Goal: Task Accomplishment & Management: Manage account settings

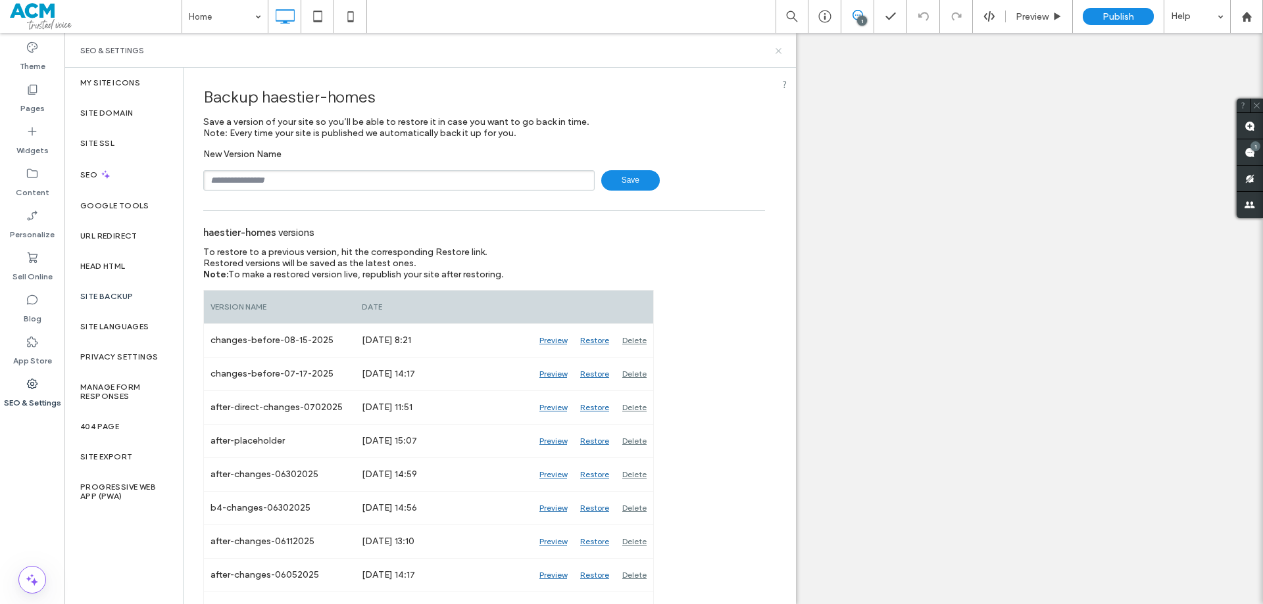
click at [777, 53] on icon at bounding box center [778, 51] width 10 height 10
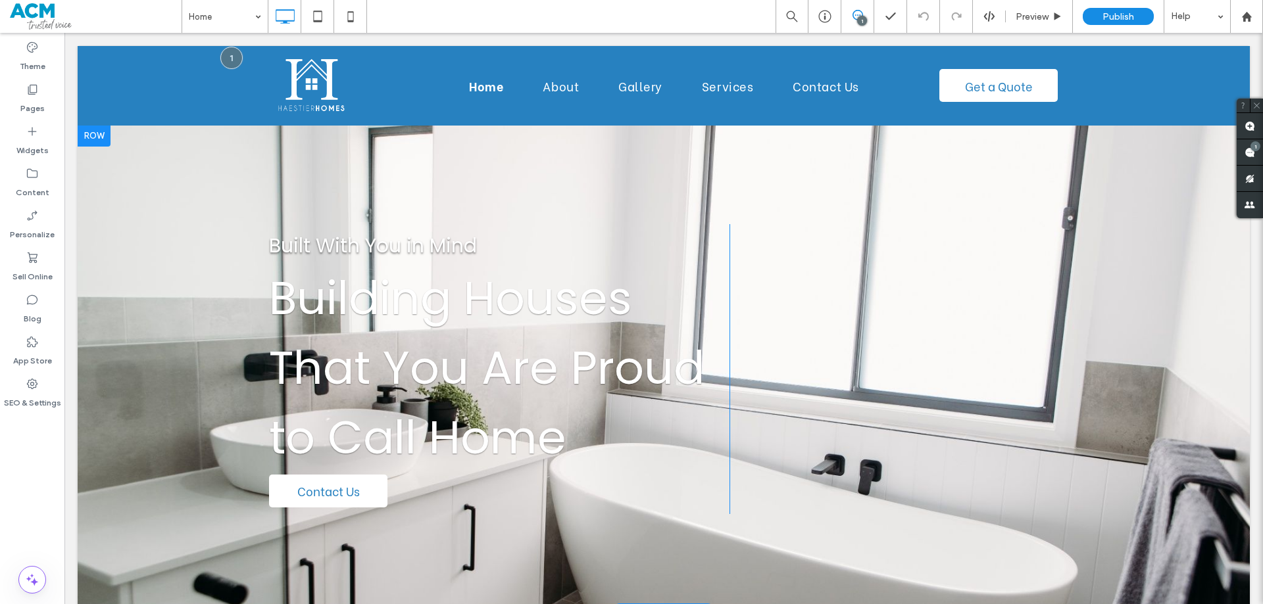
click at [237, 174] on div at bounding box center [664, 369] width 1172 height 487
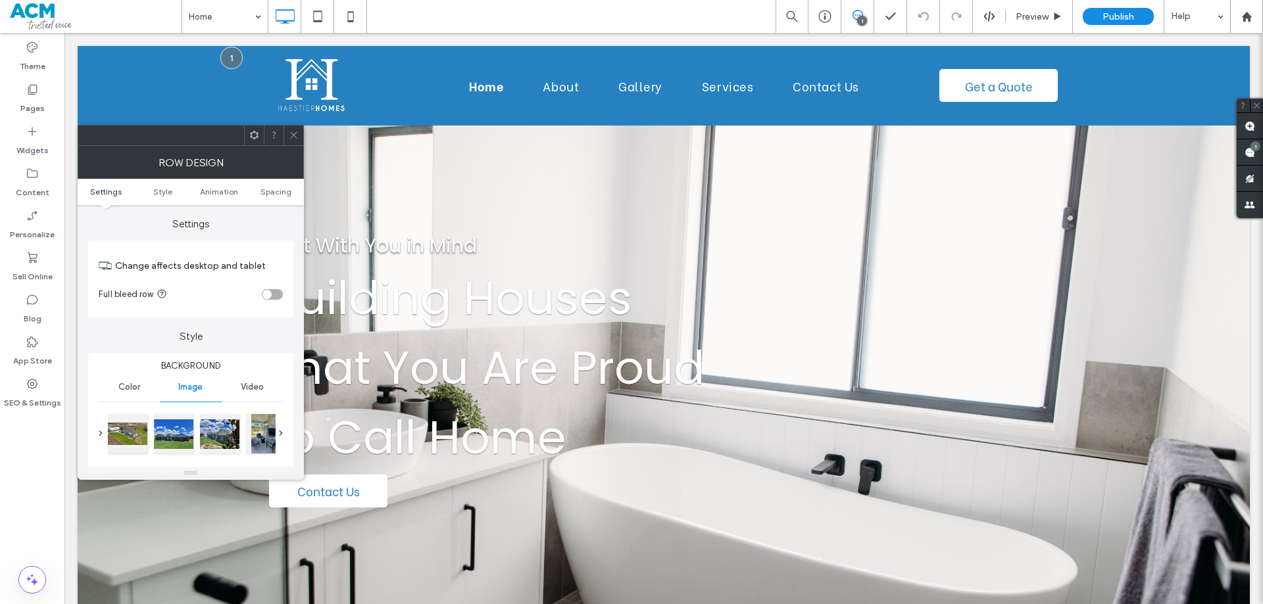
scroll to position [132, 0]
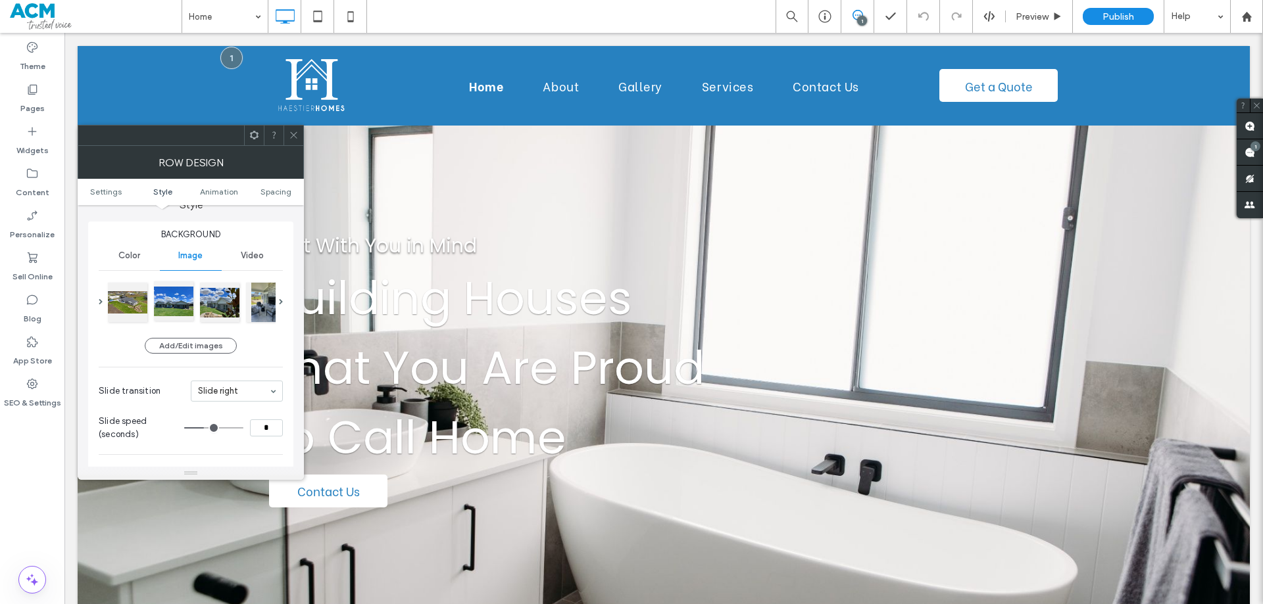
click at [181, 303] on div at bounding box center [173, 300] width 39 height 39
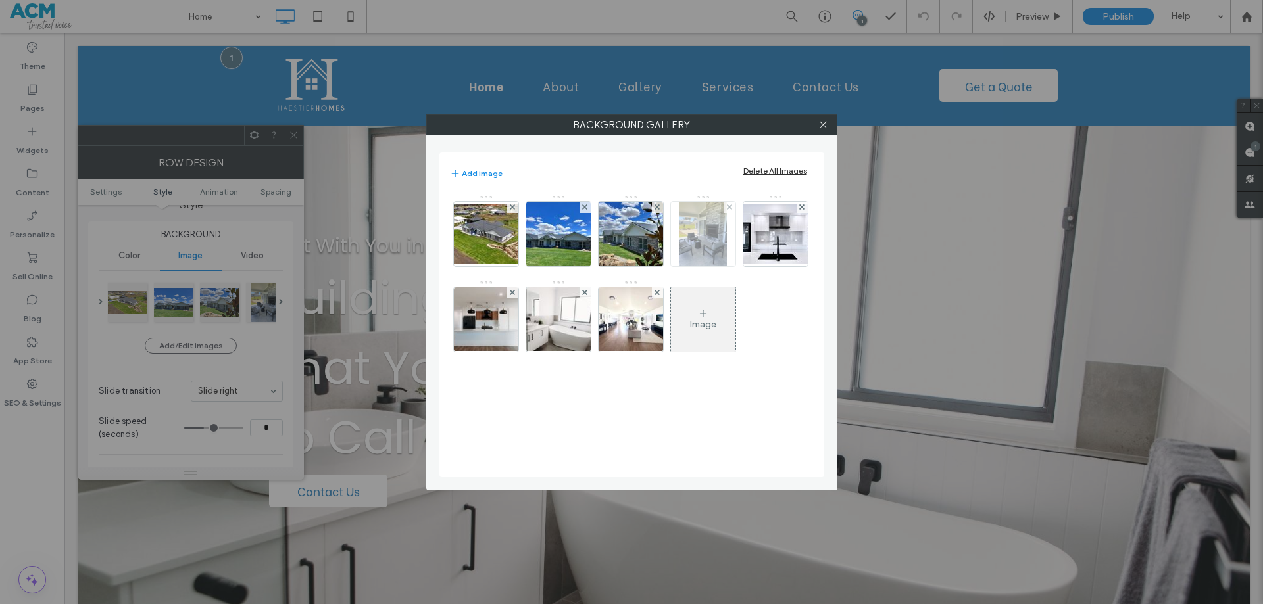
click at [698, 251] on img at bounding box center [703, 234] width 48 height 64
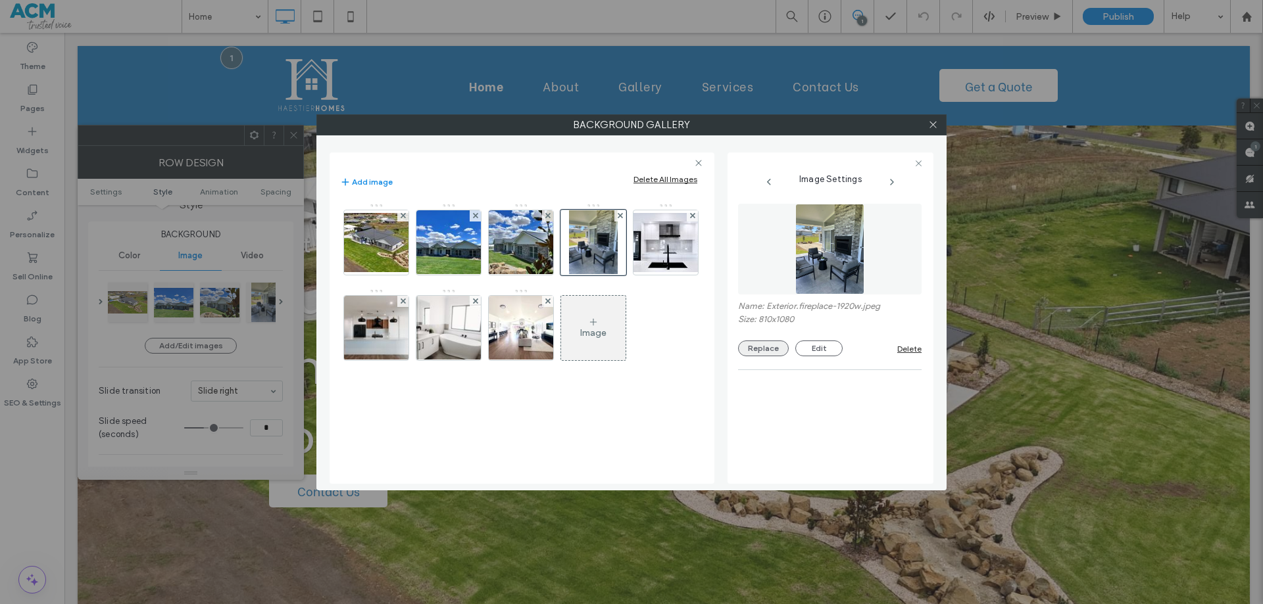
click at [758, 347] on button "Replace" at bounding box center [763, 349] width 51 height 16
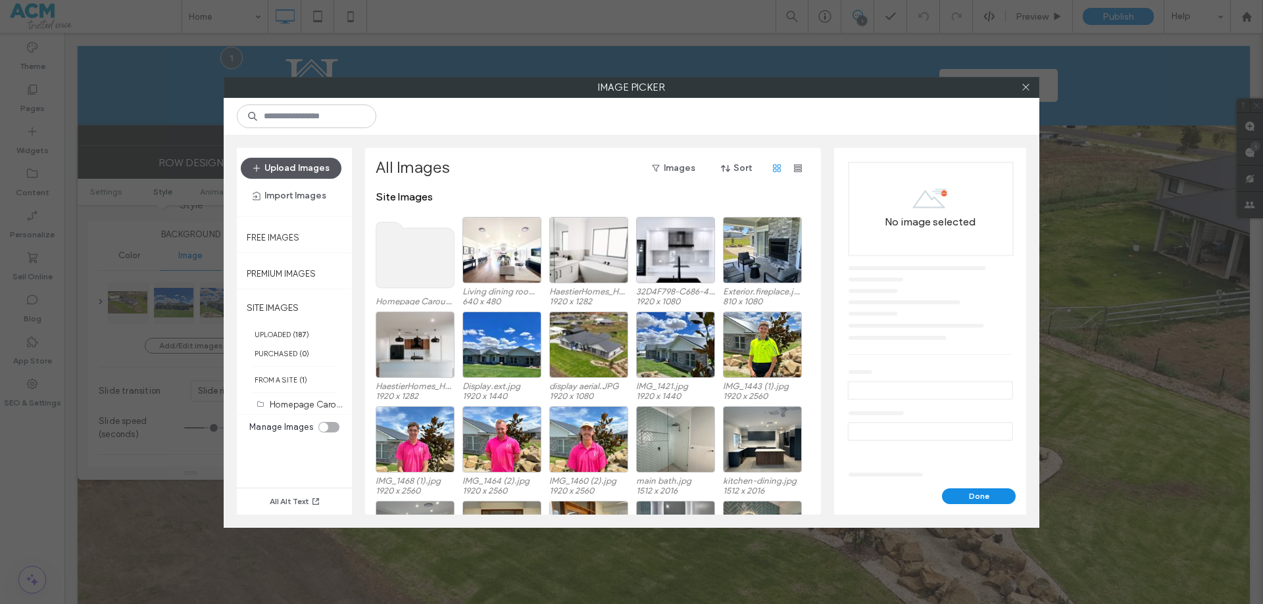
click at [305, 168] on button "Upload Images" at bounding box center [291, 168] width 101 height 21
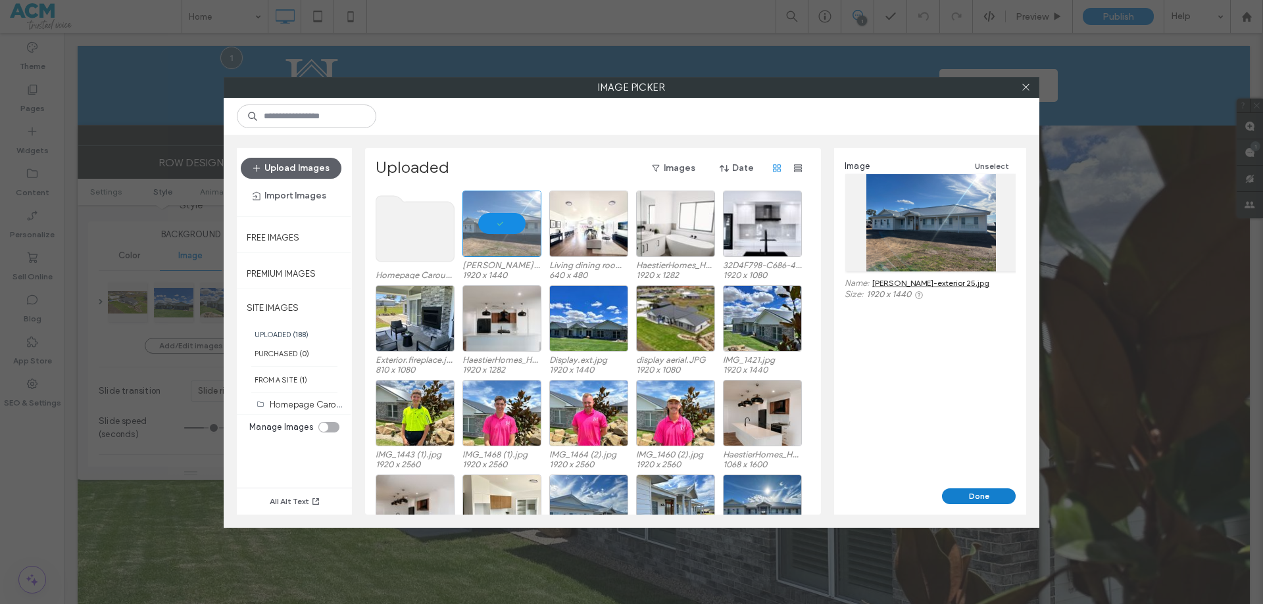
click at [975, 496] on button "Done" at bounding box center [979, 497] width 74 height 16
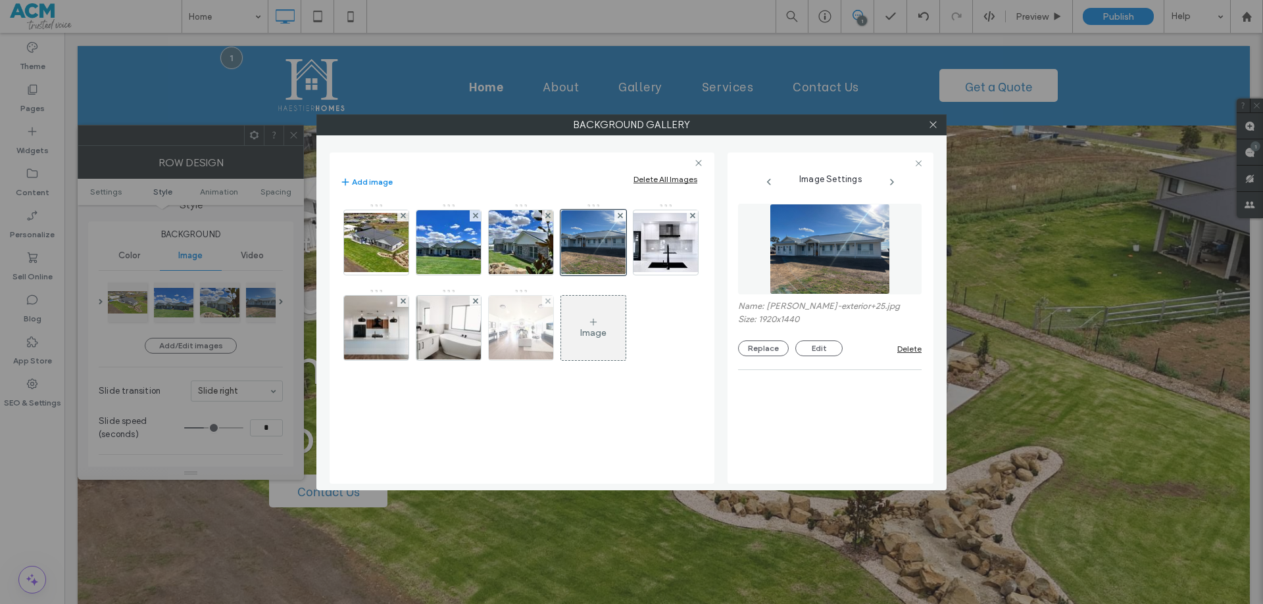
click at [520, 319] on img at bounding box center [521, 328] width 86 height 64
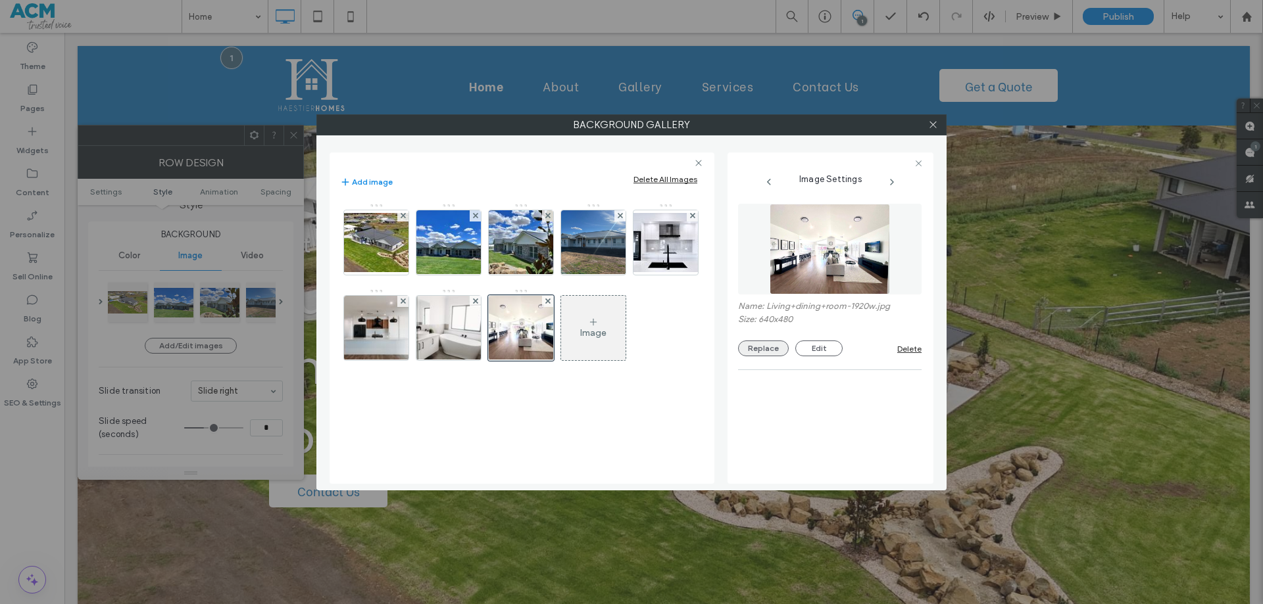
click at [762, 349] on button "Replace" at bounding box center [763, 349] width 51 height 16
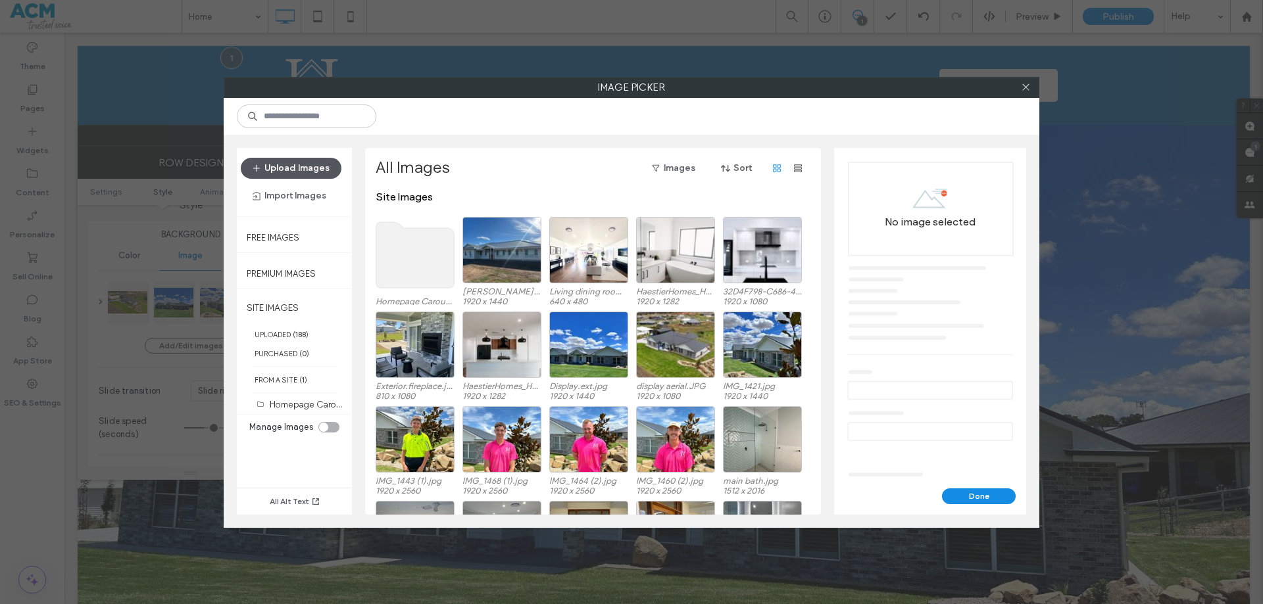
click at [288, 168] on button "Upload Images" at bounding box center [291, 168] width 101 height 21
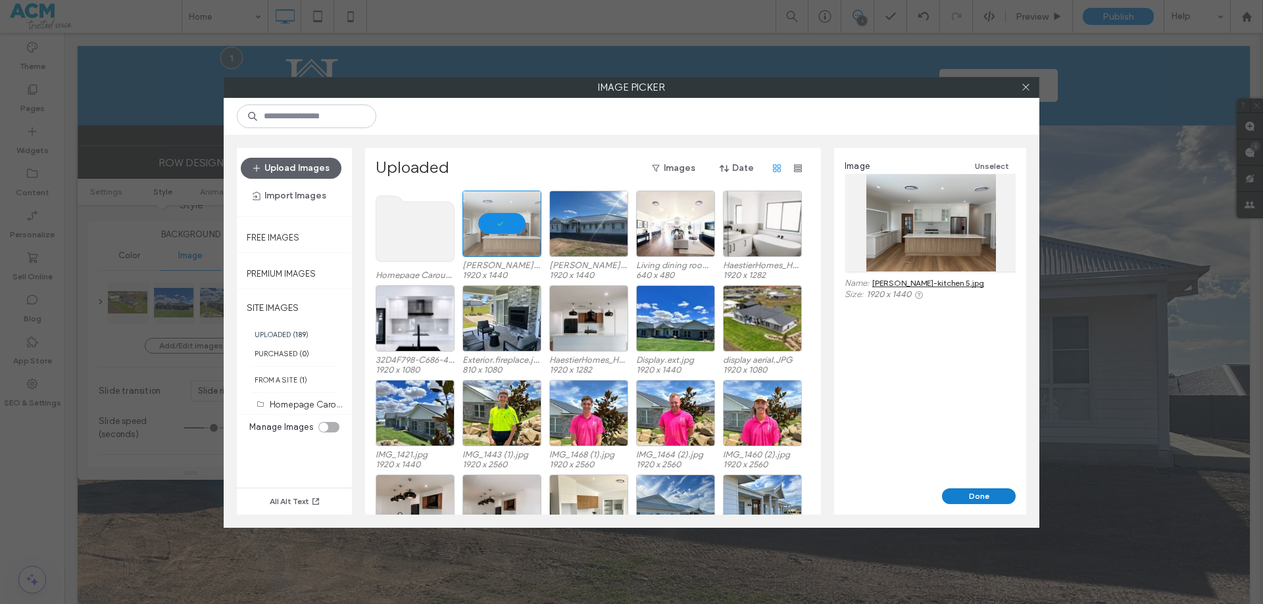
click at [976, 497] on button "Done" at bounding box center [979, 497] width 74 height 16
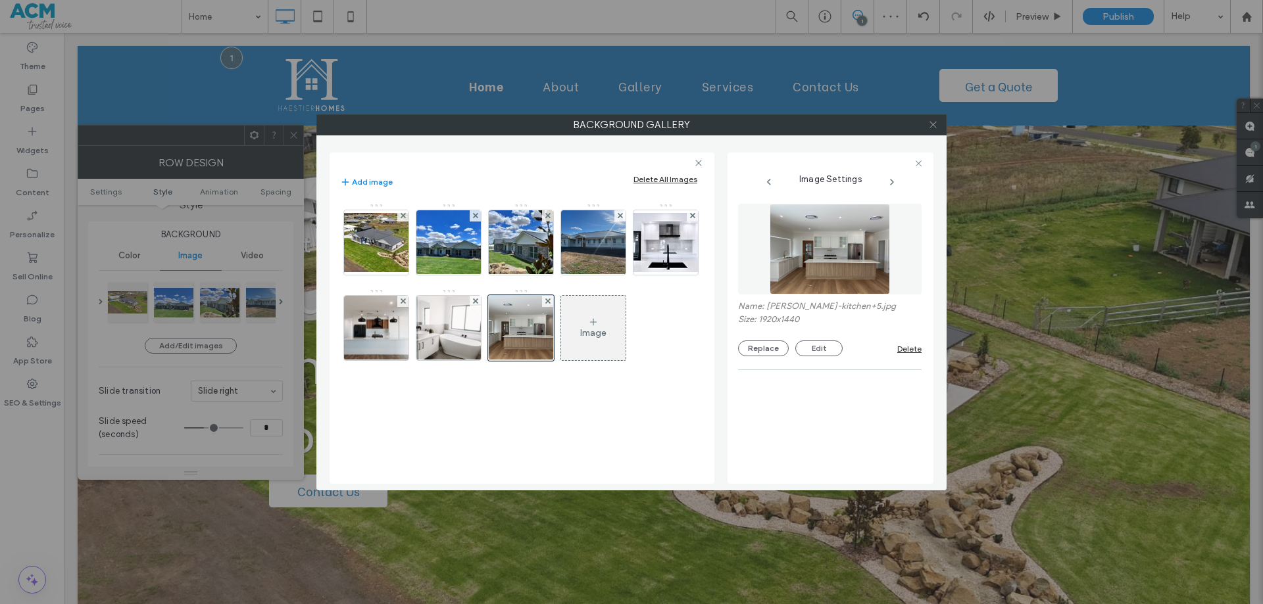
click at [933, 128] on icon at bounding box center [933, 125] width 10 height 10
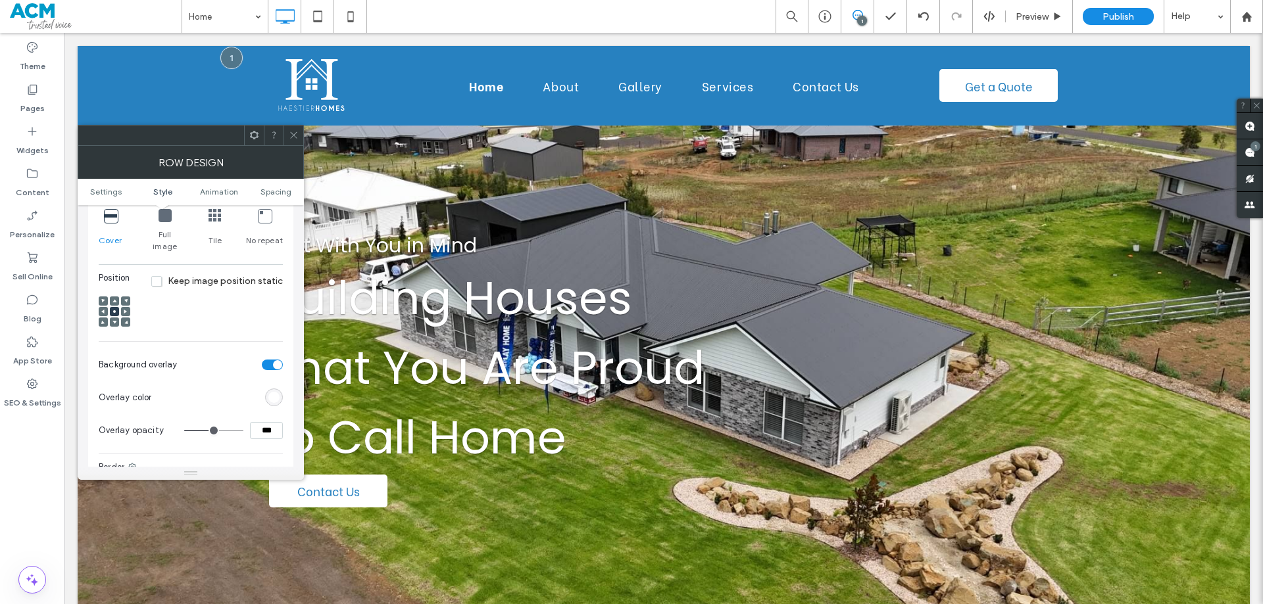
scroll to position [460, 0]
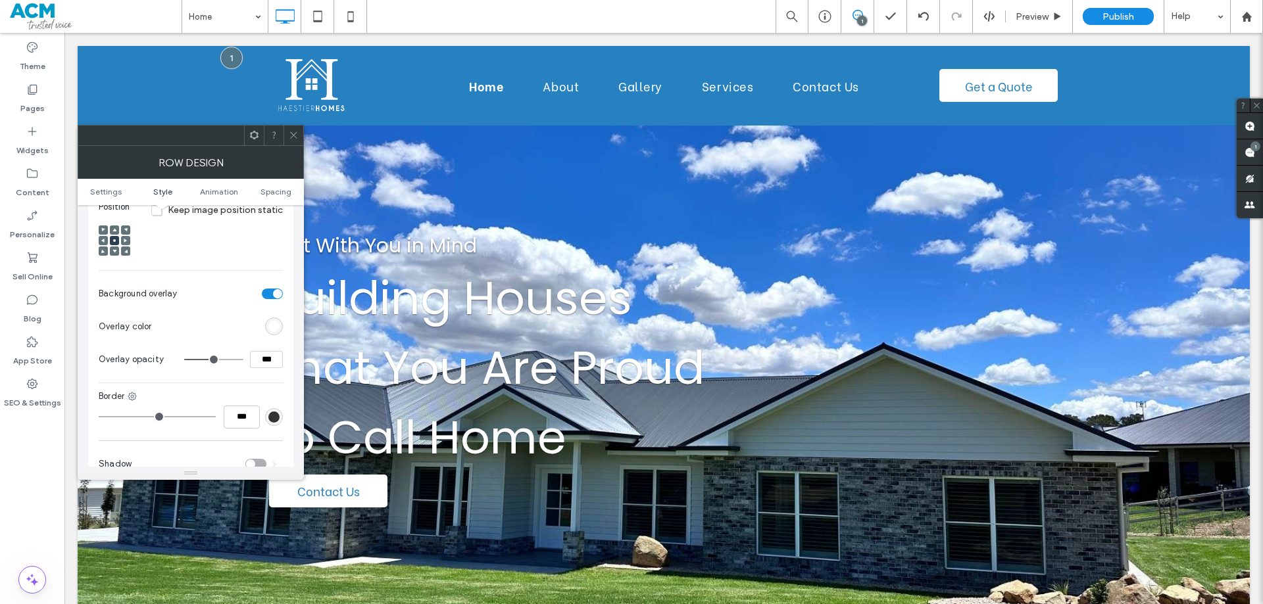
click at [274, 321] on div "rgb(255,255,255)" at bounding box center [273, 326] width 11 height 11
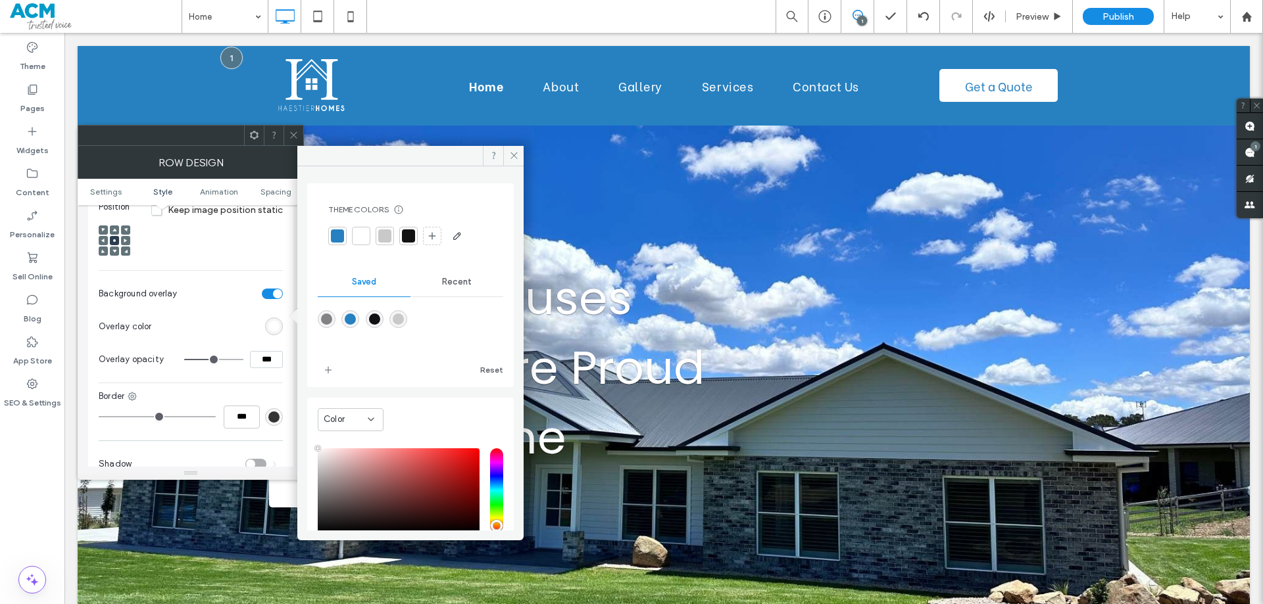
click at [375, 319] on div "rgba(19,18,18,1)" at bounding box center [374, 319] width 11 height 11
type input "*******"
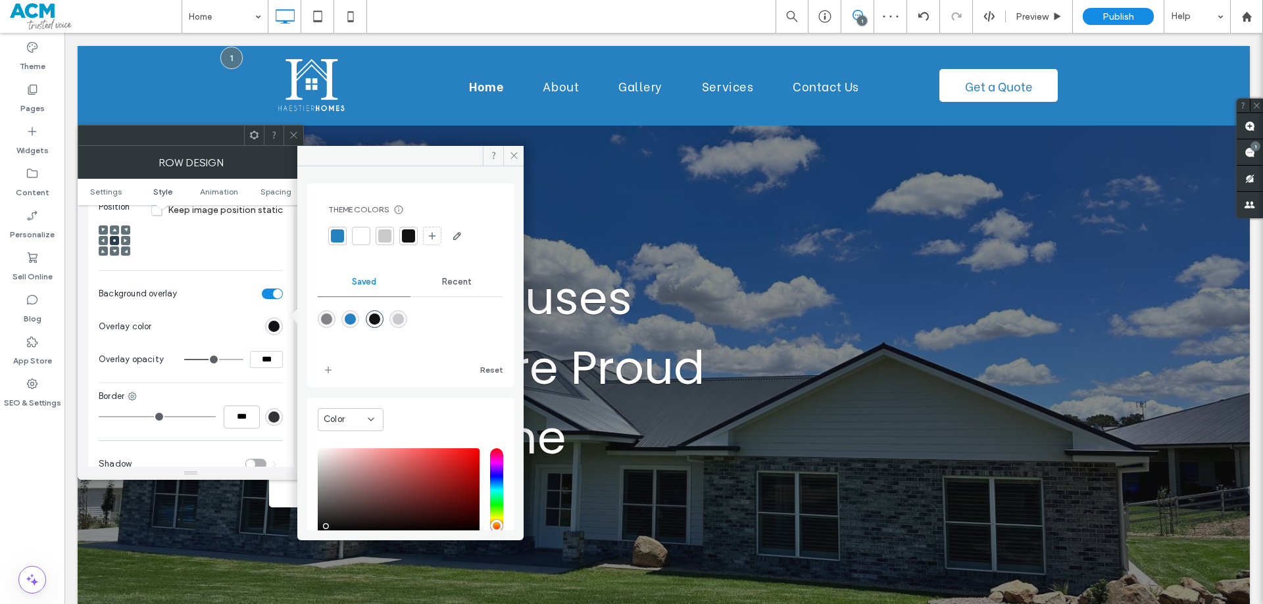
drag, startPoint x: 278, startPoint y: 345, endPoint x: 224, endPoint y: 348, distance: 54.7
click at [224, 351] on div "***" at bounding box center [233, 359] width 99 height 17
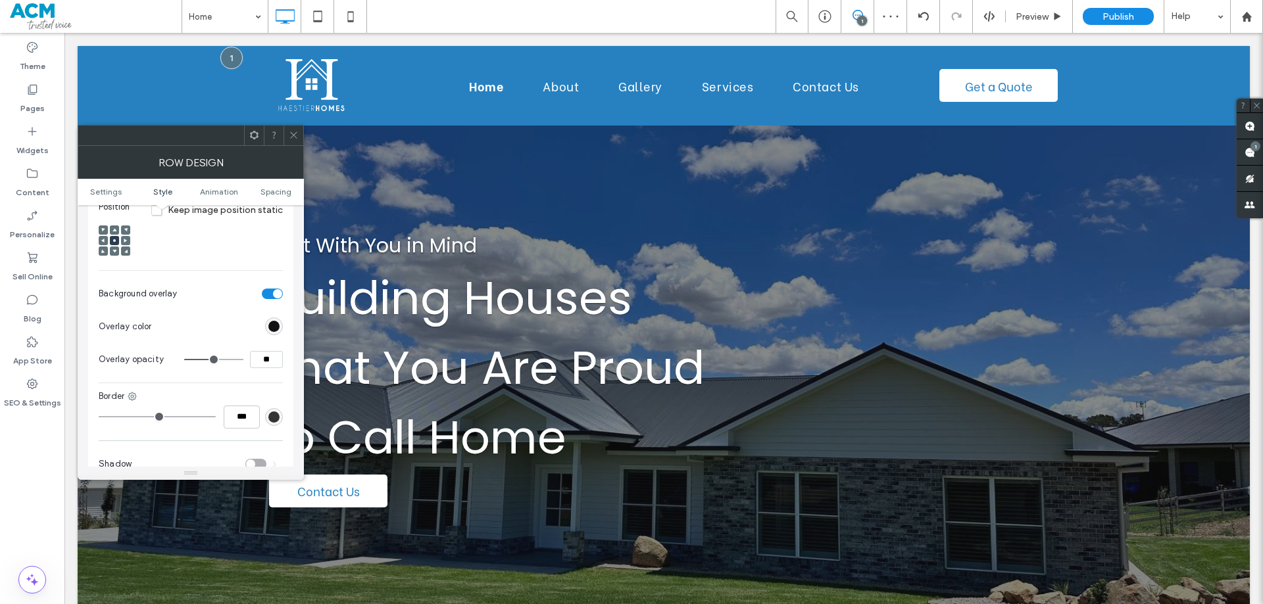
type input "***"
type input "**"
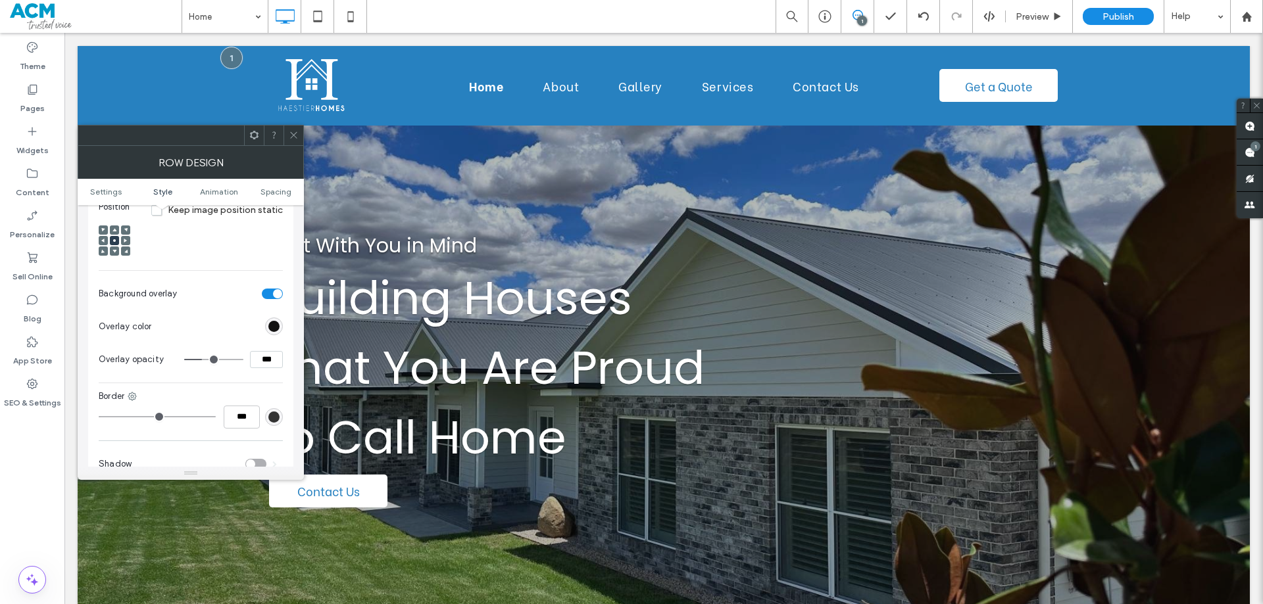
drag, startPoint x: 278, startPoint y: 348, endPoint x: 224, endPoint y: 348, distance: 53.9
click at [224, 351] on div "***" at bounding box center [233, 359] width 99 height 17
type input "***"
type input "**"
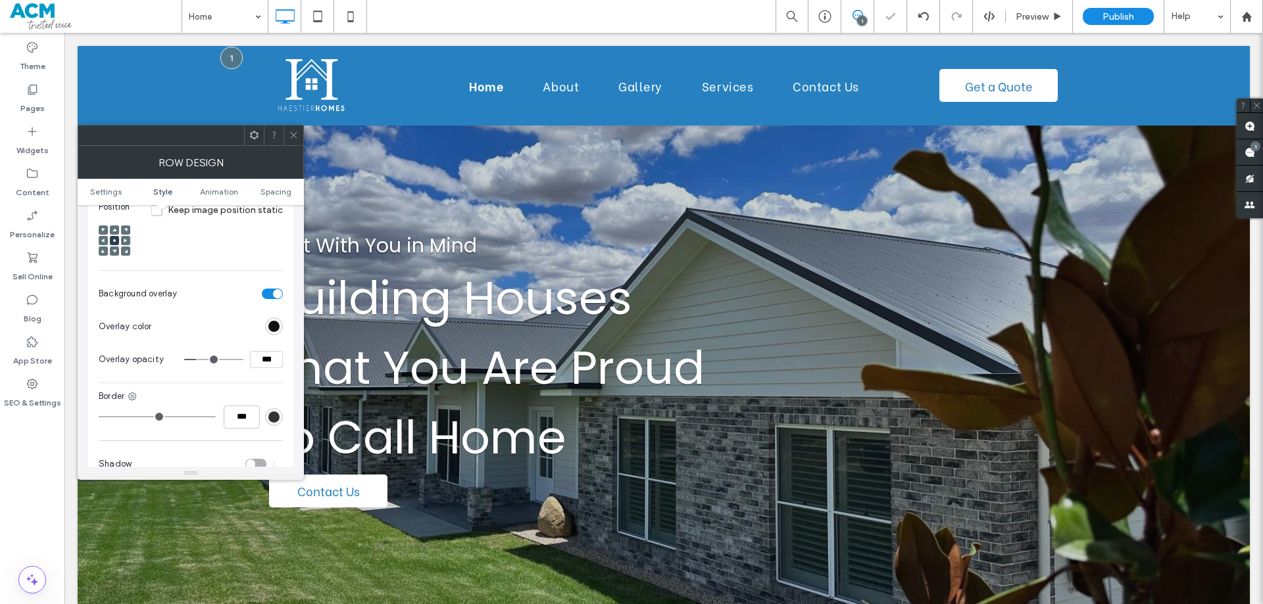
click at [297, 132] on icon at bounding box center [294, 135] width 10 height 10
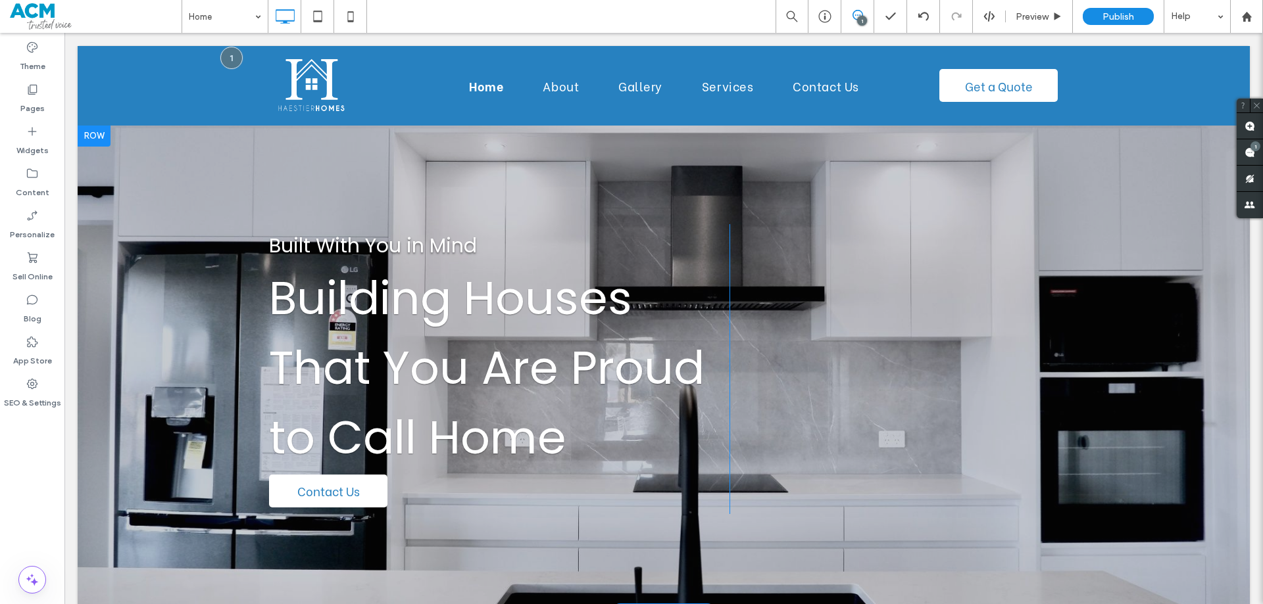
click at [717, 262] on div "Built With You in Mind Building Houses That You Are Proud to Call Home Contact …" at bounding box center [499, 369] width 460 height 290
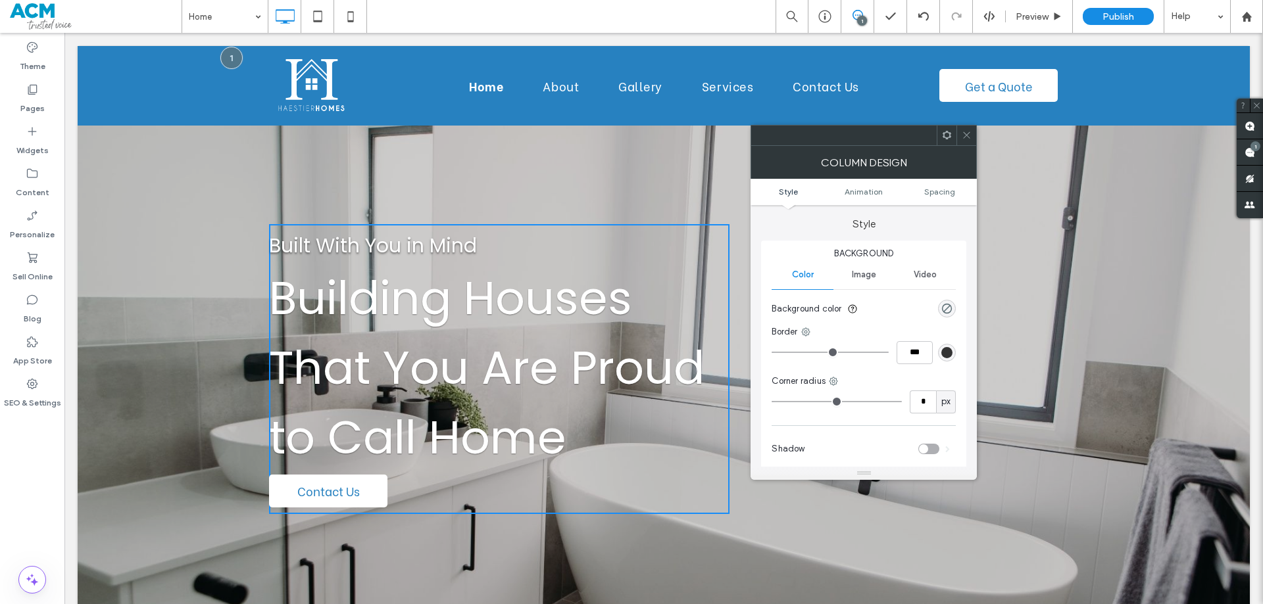
drag, startPoint x: 966, startPoint y: 134, endPoint x: 753, endPoint y: 49, distance: 229.4
click at [966, 134] on icon at bounding box center [967, 135] width 10 height 10
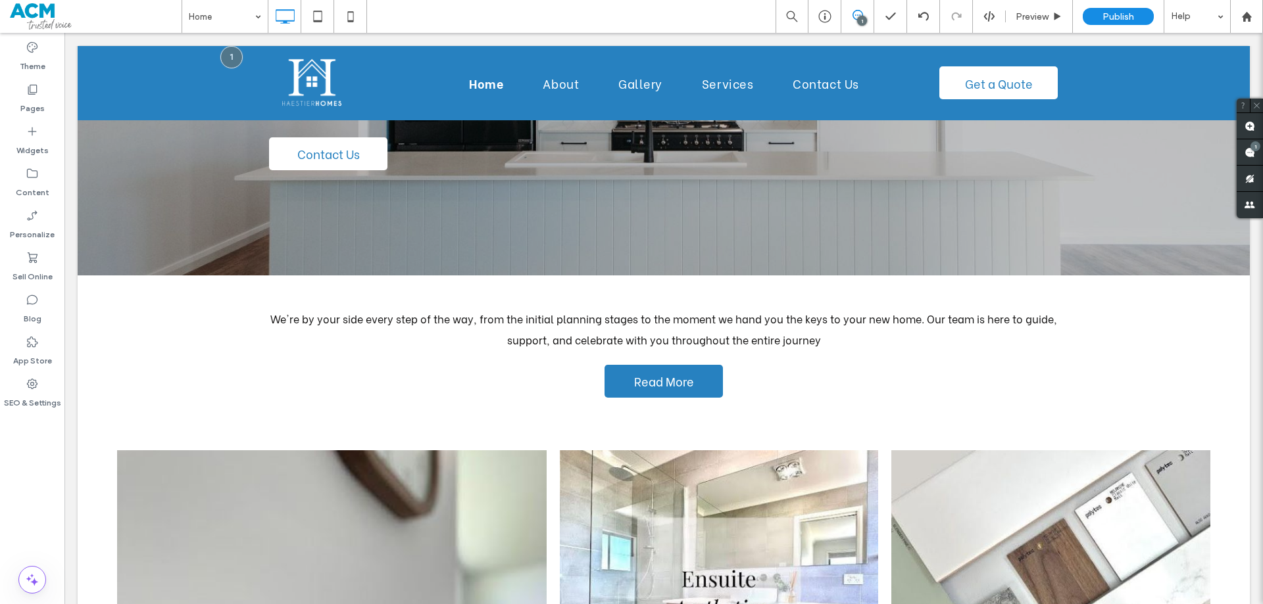
scroll to position [1882, 0]
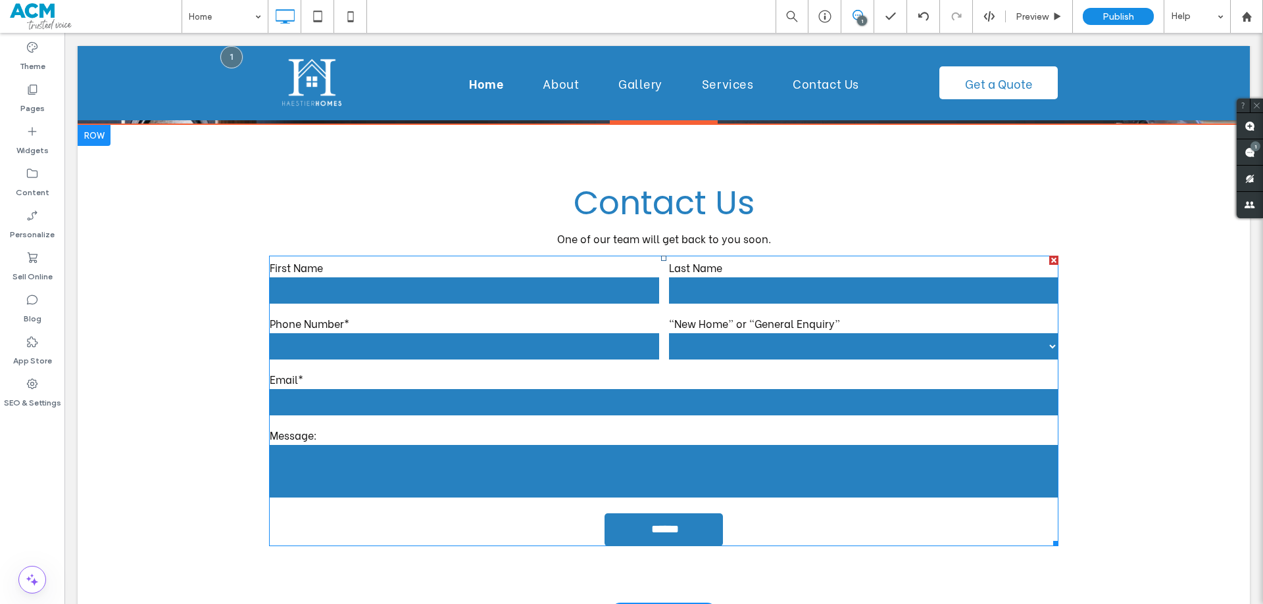
click at [673, 335] on select "**********" at bounding box center [863, 346] width 389 height 26
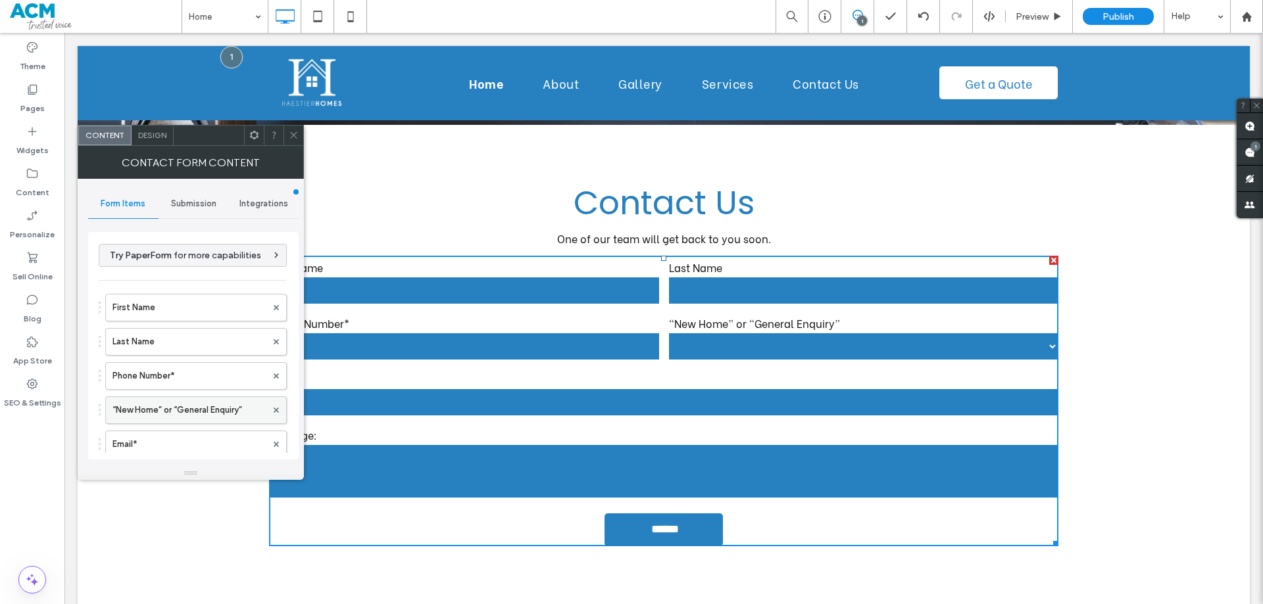
click at [164, 406] on label "“New Home” or “General Enquiry”" at bounding box center [189, 410] width 154 height 26
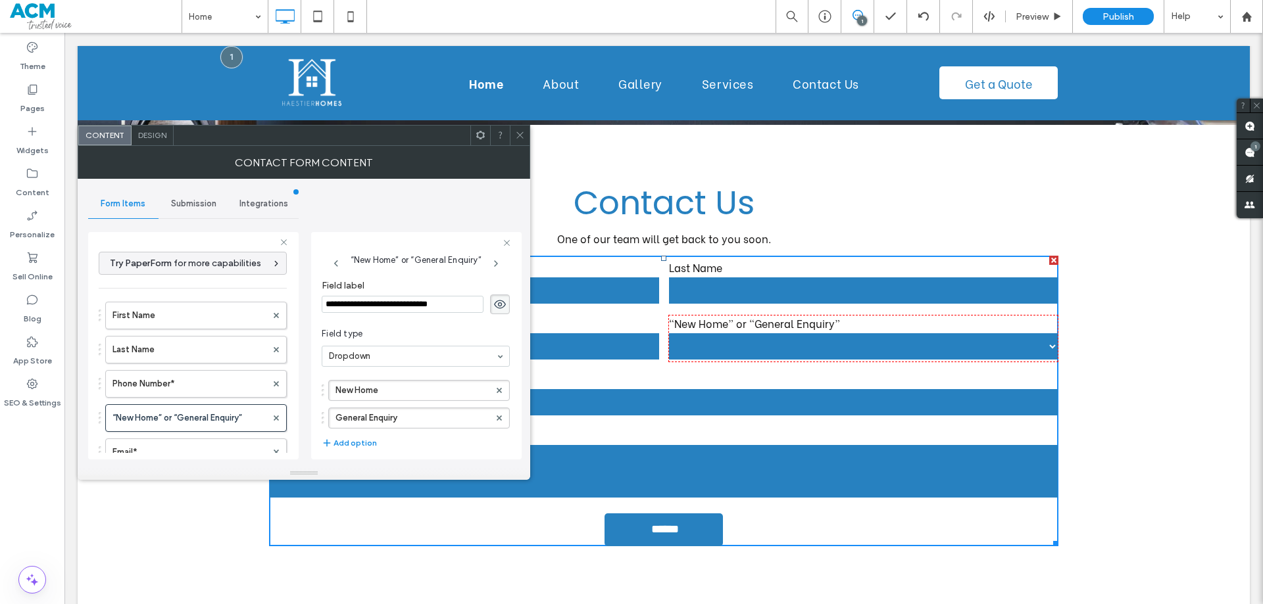
drag, startPoint x: 424, startPoint y: 303, endPoint x: 287, endPoint y: 308, distance: 136.9
click at [287, 308] on div "**********" at bounding box center [193, 344] width 210 height 245
click at [396, 303] on input "********" at bounding box center [403, 304] width 162 height 17
type input "*******"
click at [522, 134] on icon at bounding box center [520, 135] width 10 height 10
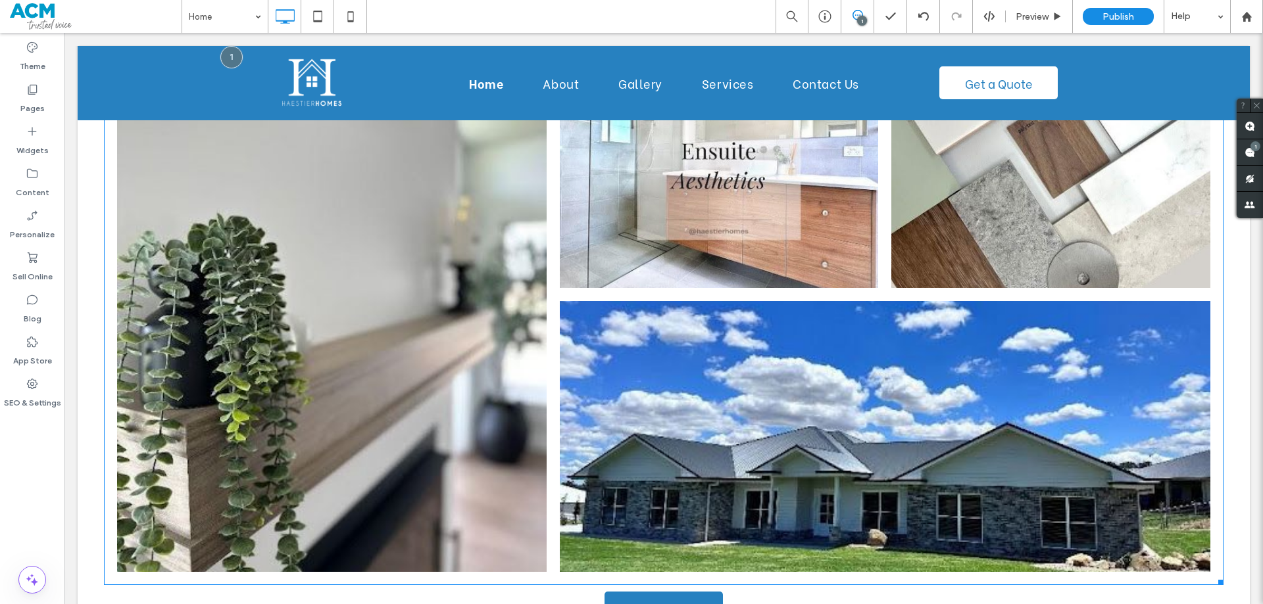
scroll to position [698, 0]
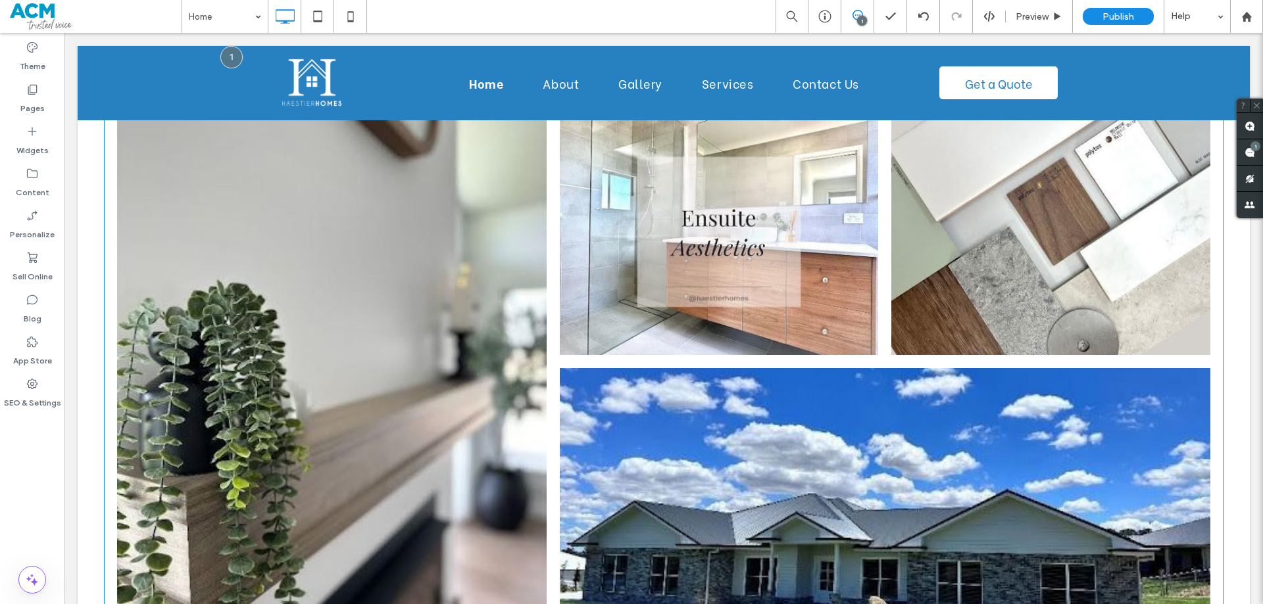
click at [622, 295] on link at bounding box center [719, 222] width 319 height 266
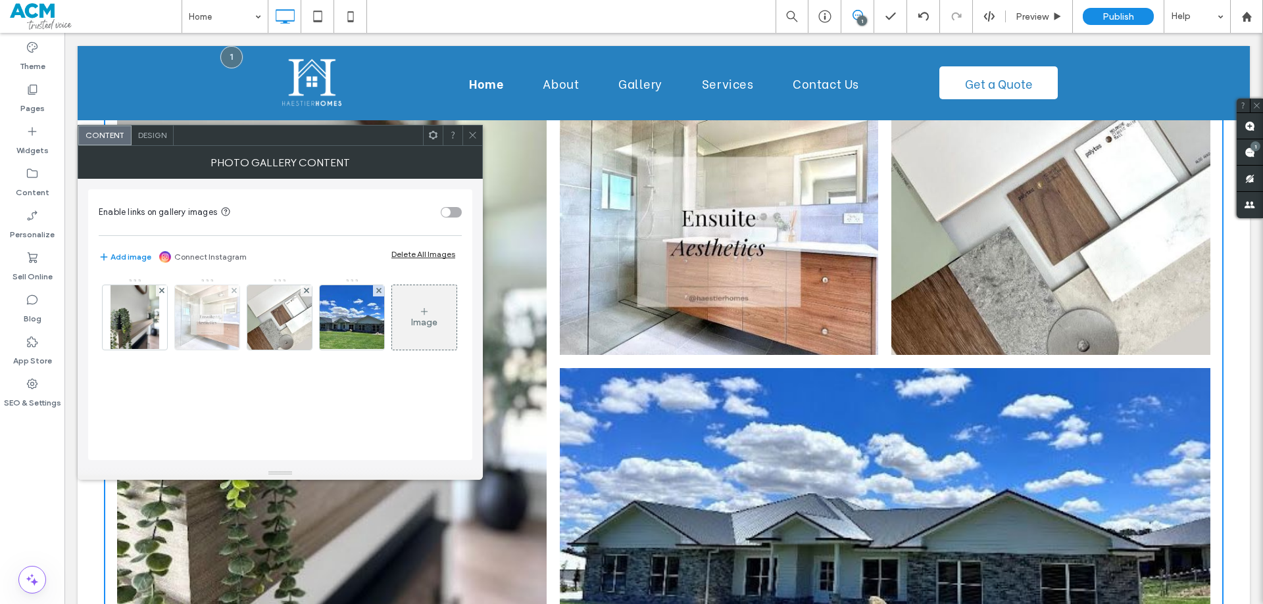
click at [191, 317] on img at bounding box center [207, 317] width 64 height 64
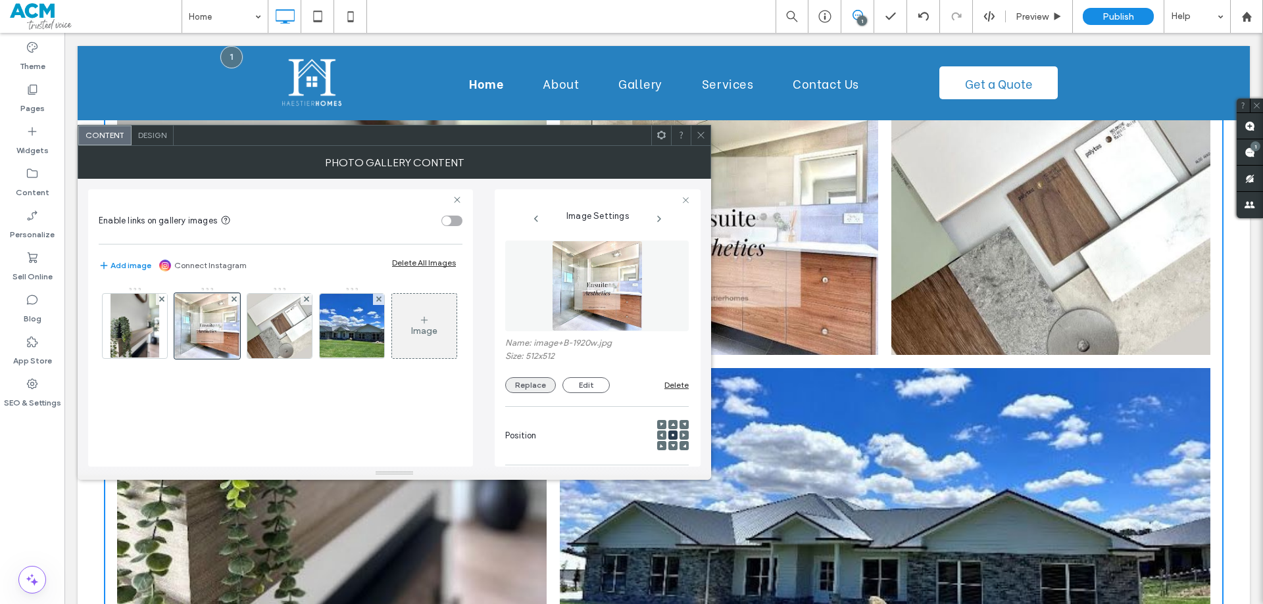
click at [528, 382] on button "Replace" at bounding box center [530, 386] width 51 height 16
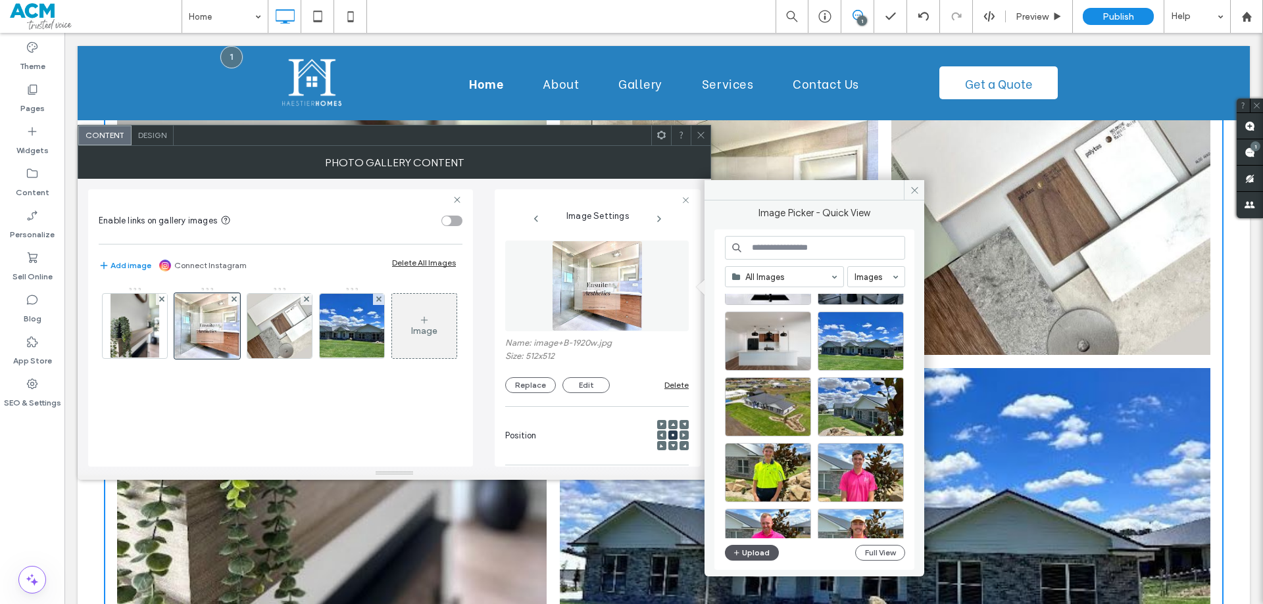
scroll to position [263, 0]
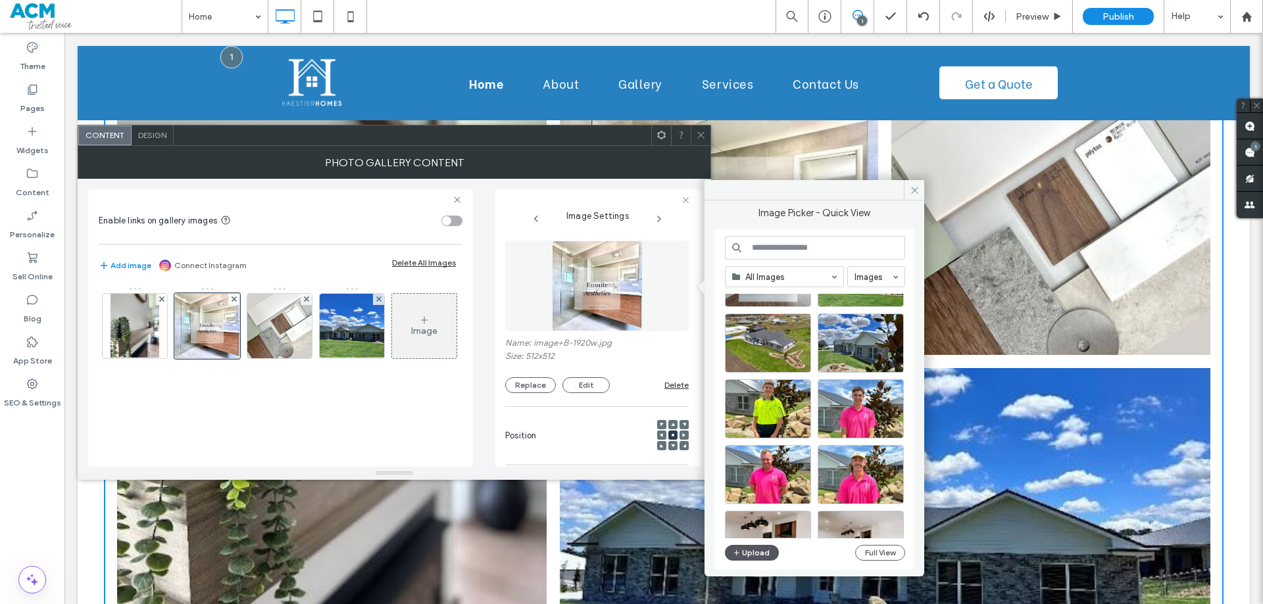
click at [759, 555] on button "Upload" at bounding box center [752, 553] width 54 height 16
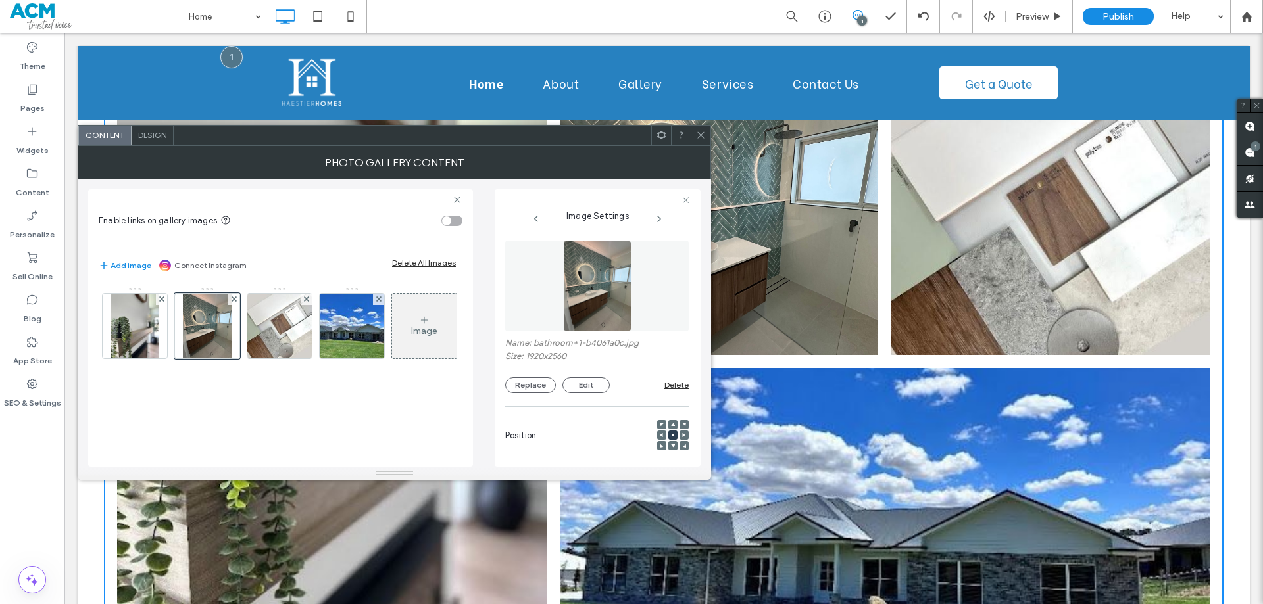
click at [702, 139] on icon at bounding box center [701, 135] width 10 height 10
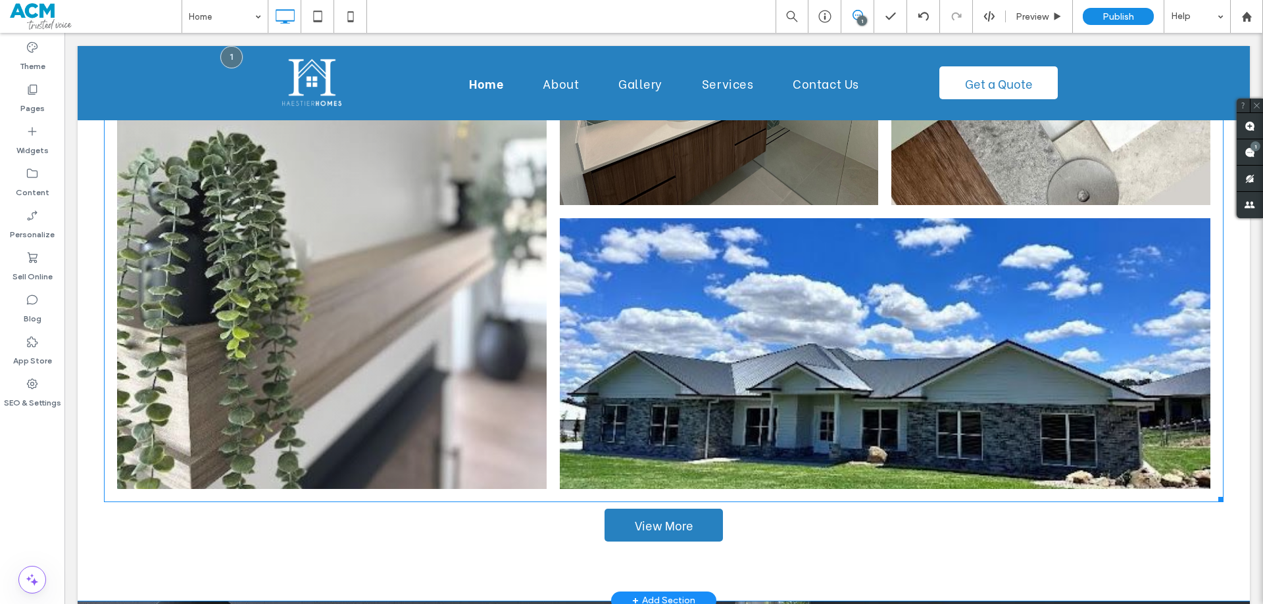
scroll to position [855, 0]
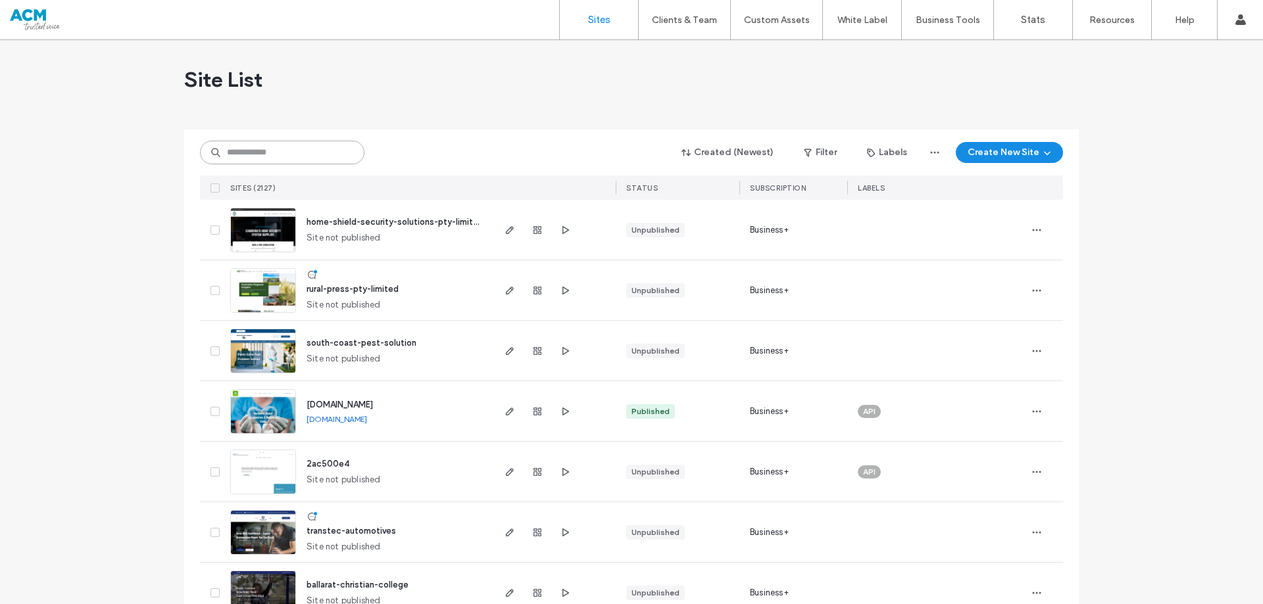
click at [258, 147] on input at bounding box center [282, 153] width 164 height 24
paste input "********"
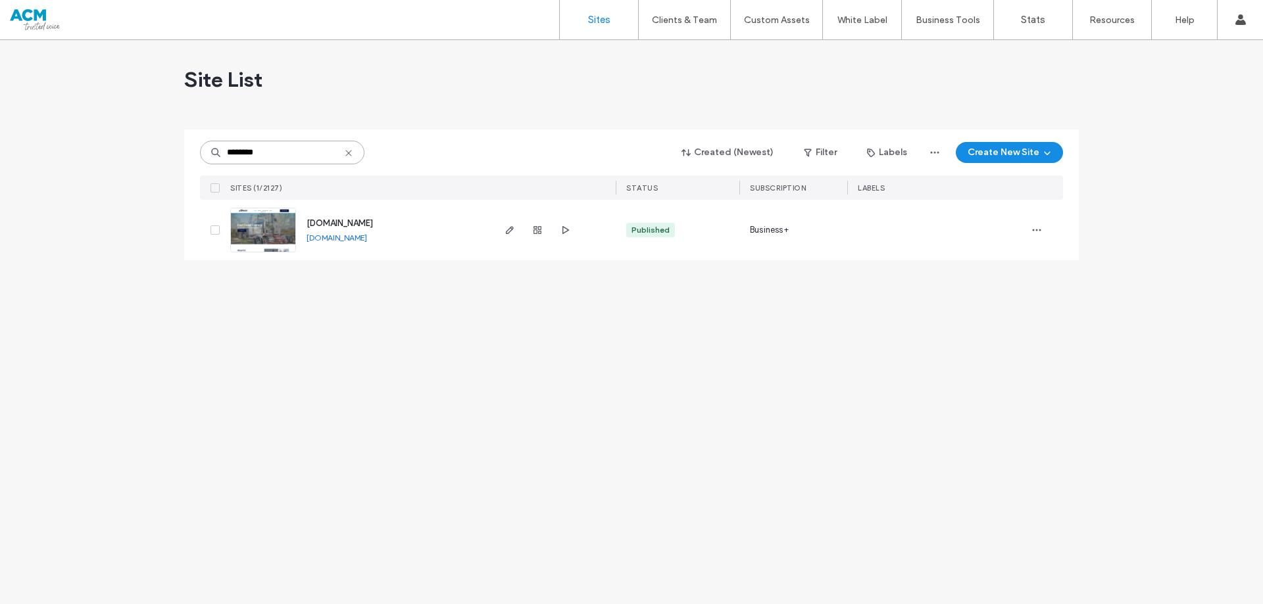
type input "********"
click at [360, 221] on span "www.eastcoastexpress.com.au" at bounding box center [339, 223] width 66 height 10
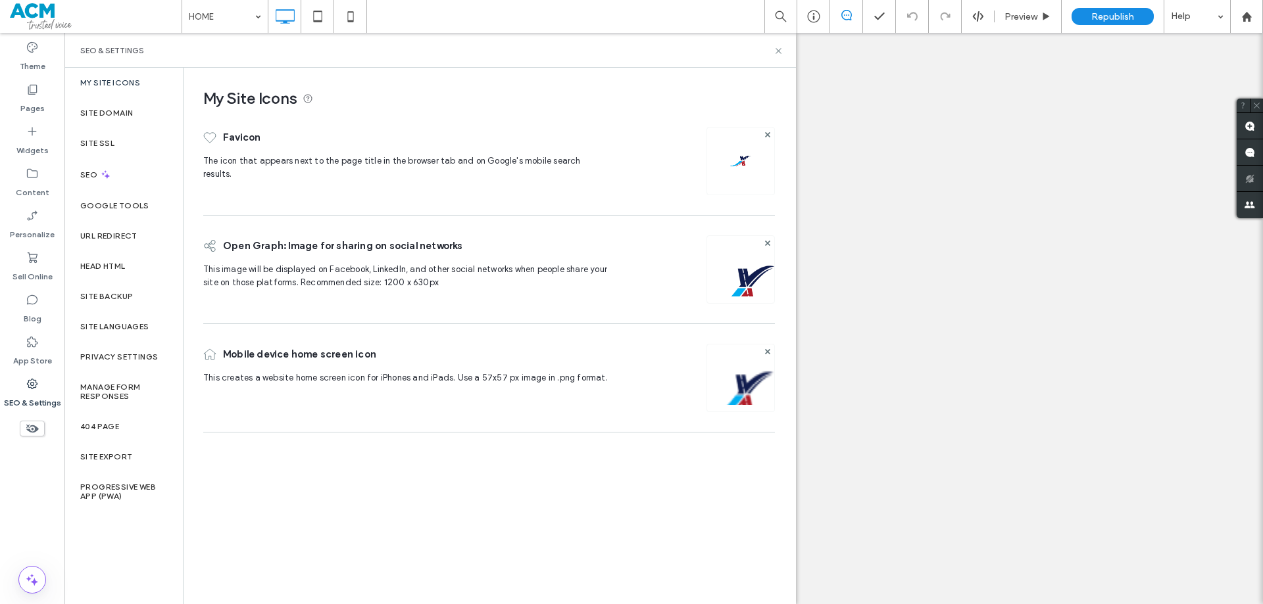
click at [112, 295] on label "Site Backup" at bounding box center [106, 296] width 53 height 9
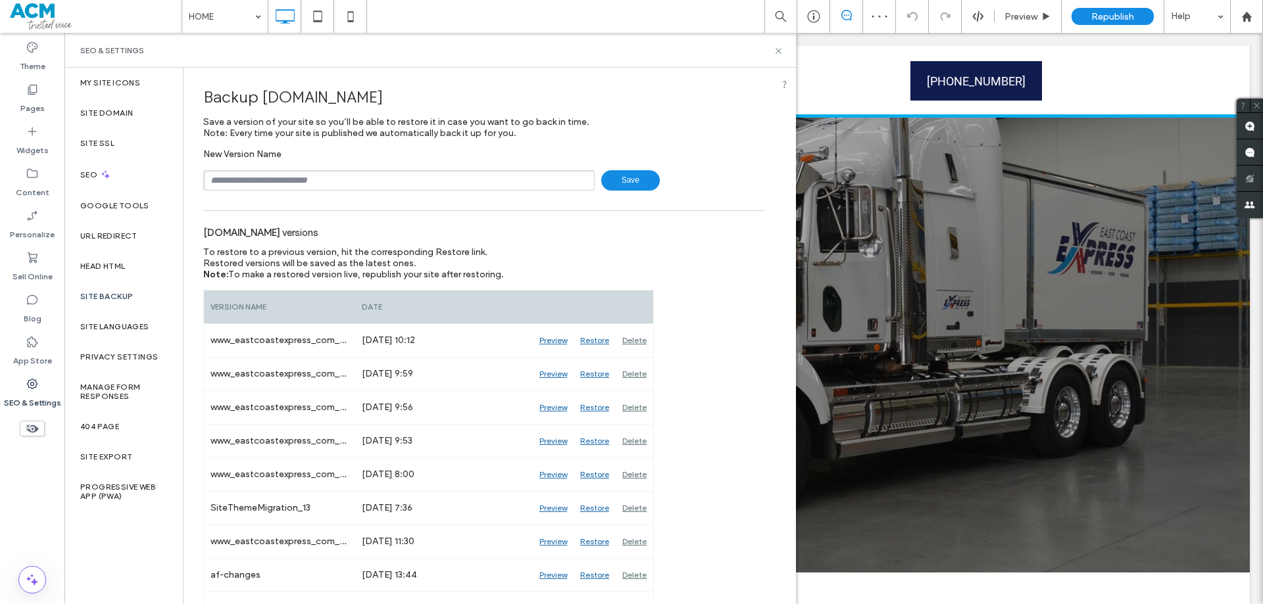
click at [266, 180] on input "text" at bounding box center [398, 180] width 391 height 20
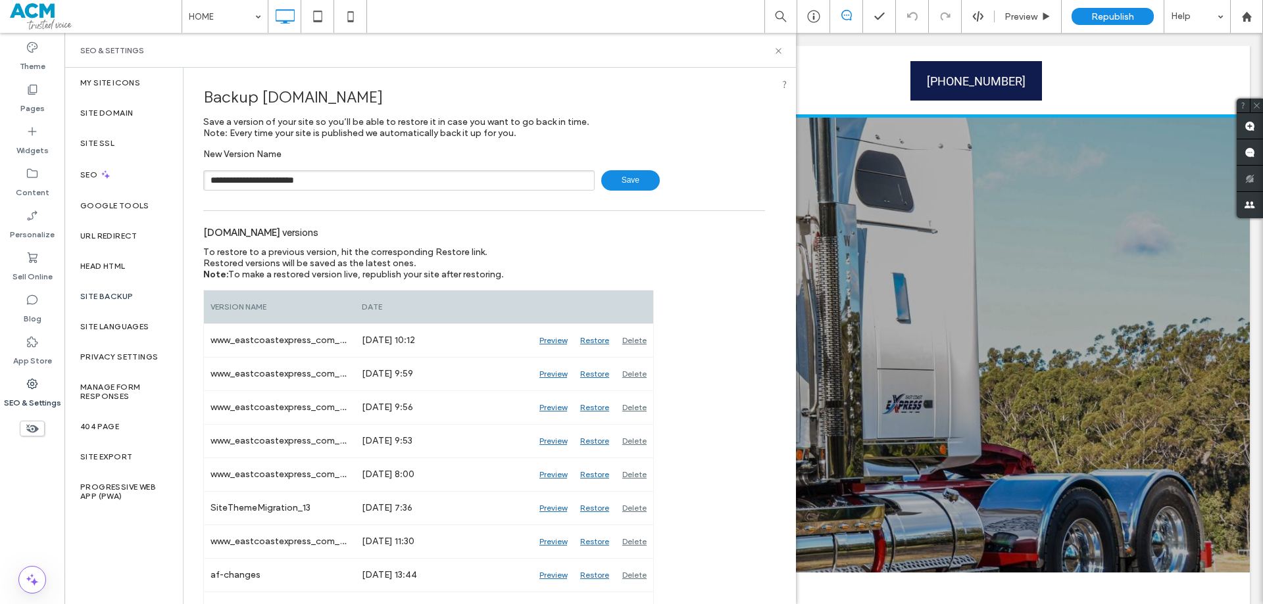
type input "**********"
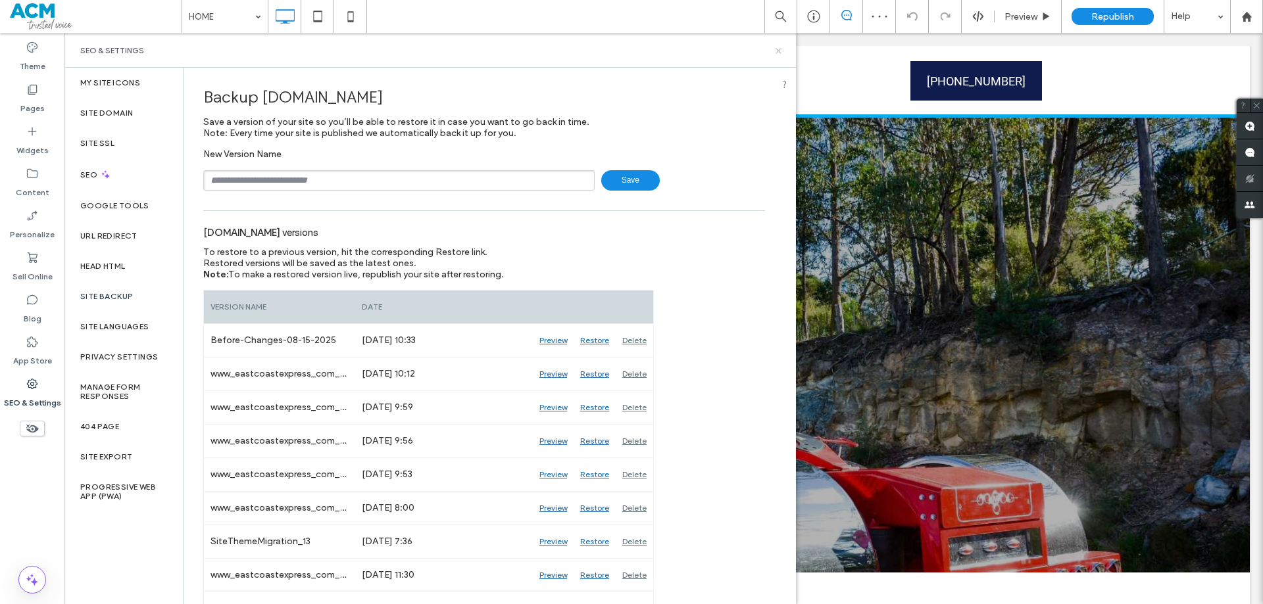
click at [778, 51] on use at bounding box center [777, 50] width 5 height 5
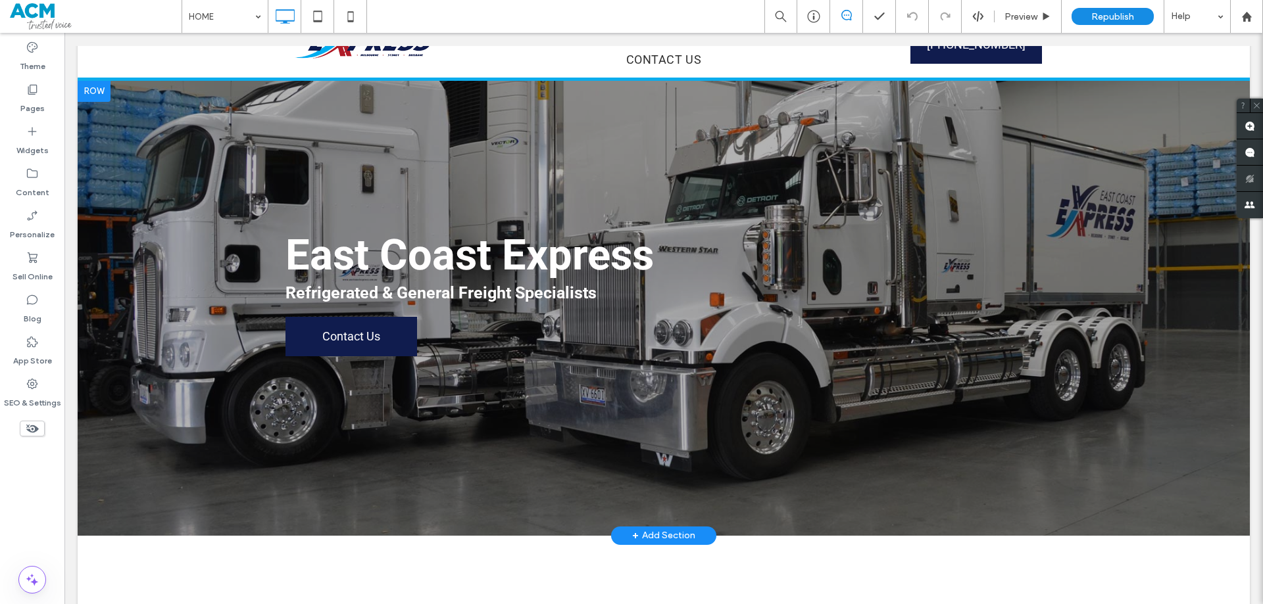
scroll to position [66, 0]
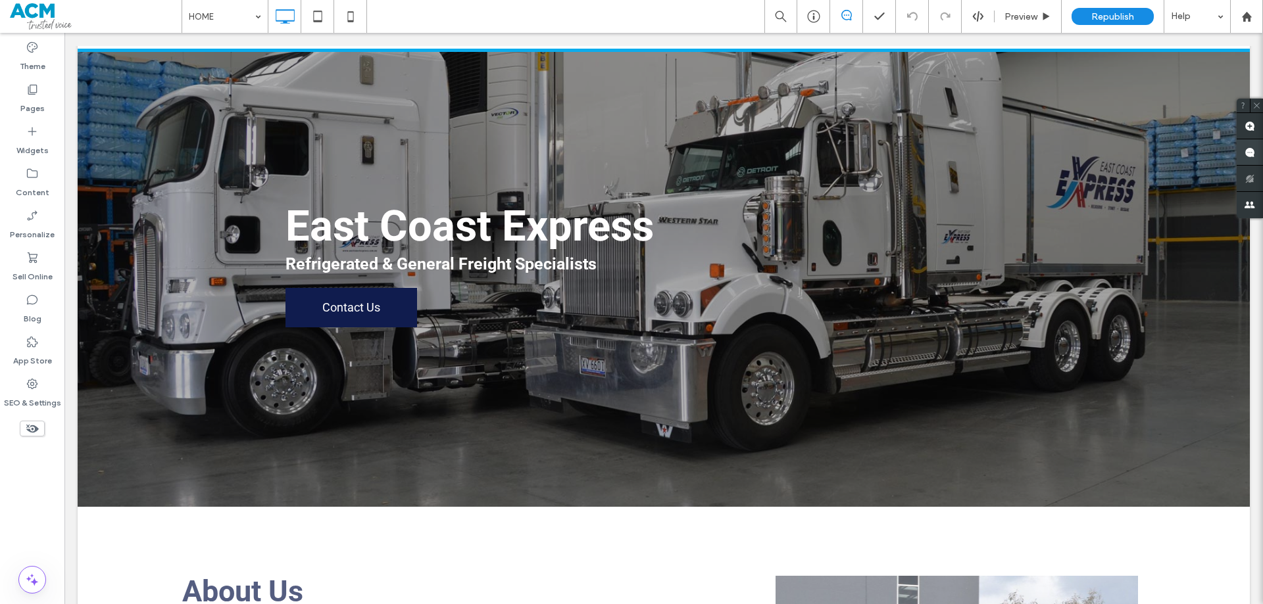
click at [1250, 156] on use at bounding box center [1249, 152] width 11 height 11
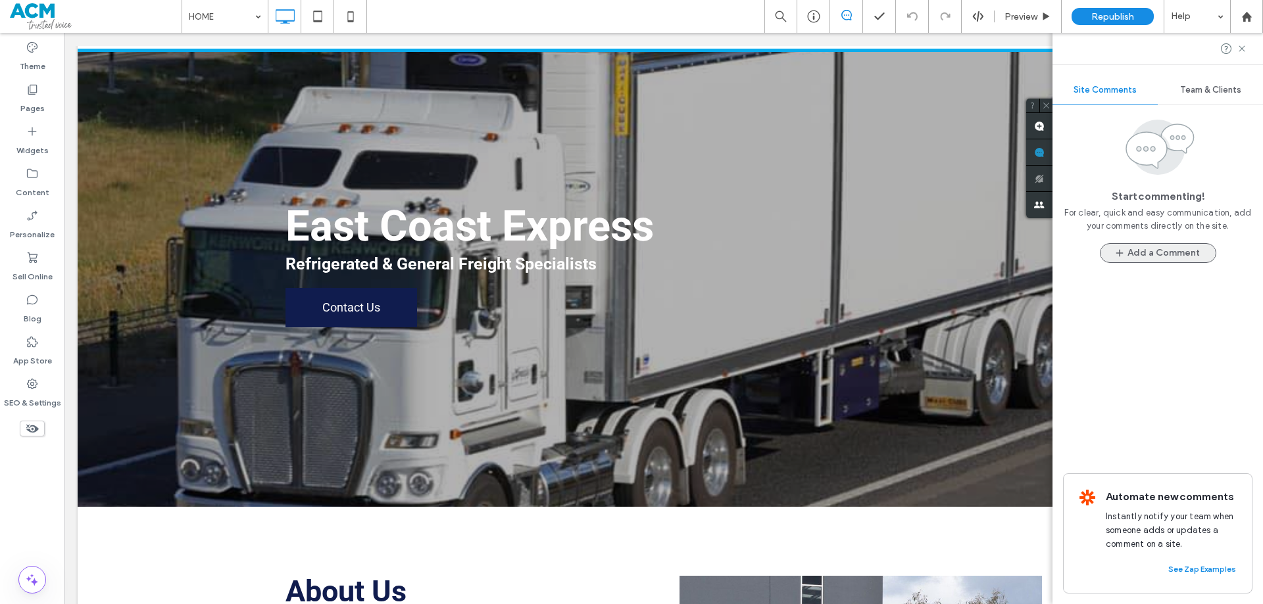
click at [1173, 249] on button "Add a Comment" at bounding box center [1158, 253] width 116 height 20
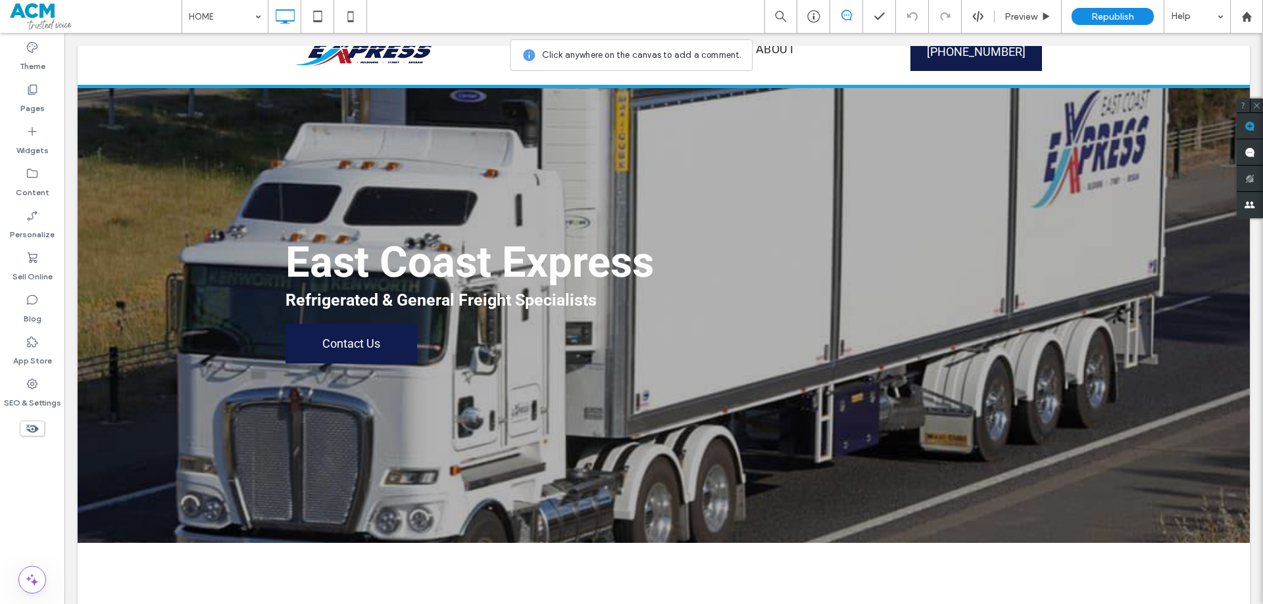
scroll to position [0, 0]
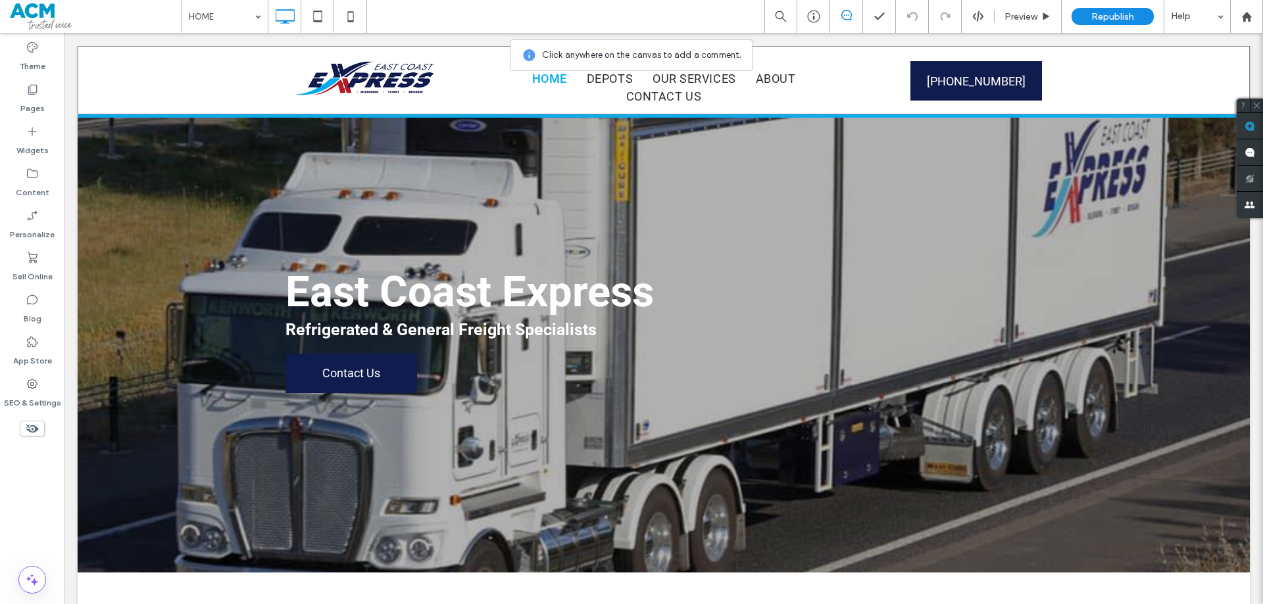
click at [237, 62] on div "Click To Paste HOME DEPOTS OUR SERVICES ABOUT CONTACT US Click To Paste (02) 64…" at bounding box center [664, 80] width 1172 height 68
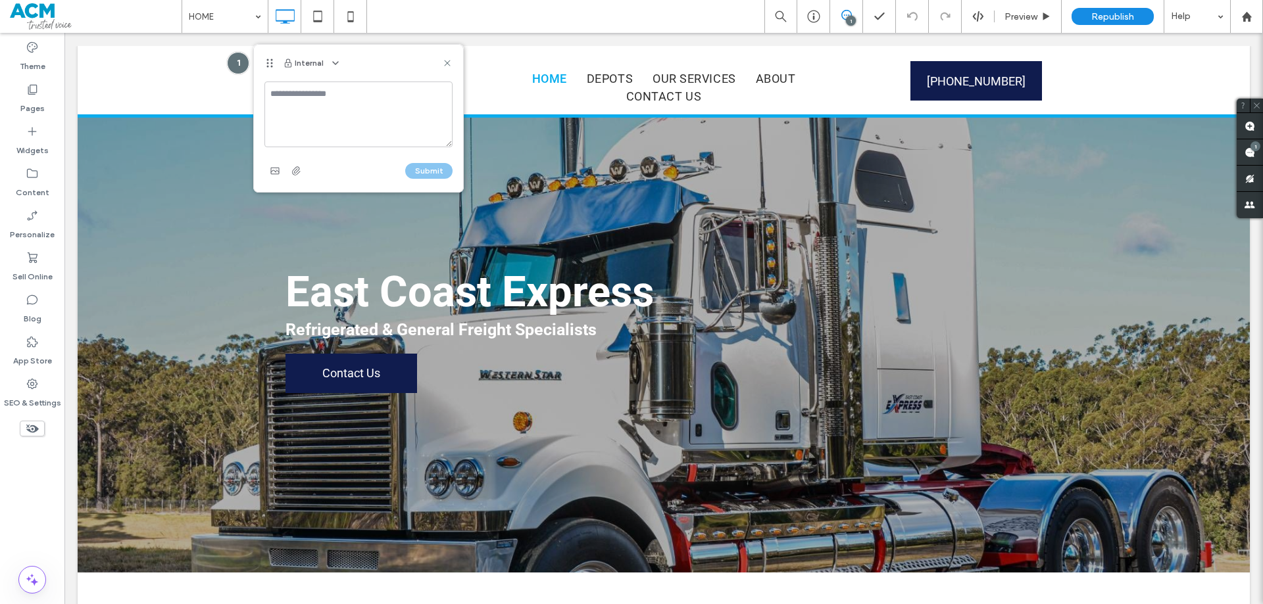
click at [332, 104] on textarea at bounding box center [358, 115] width 188 height 66
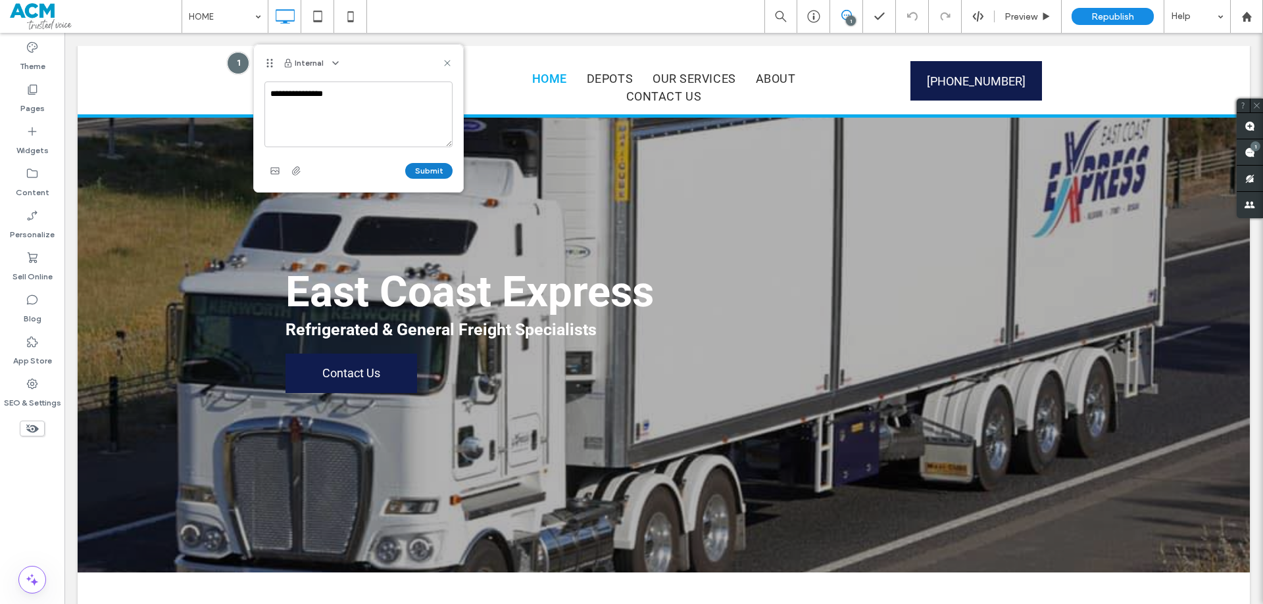
type textarea "**********"
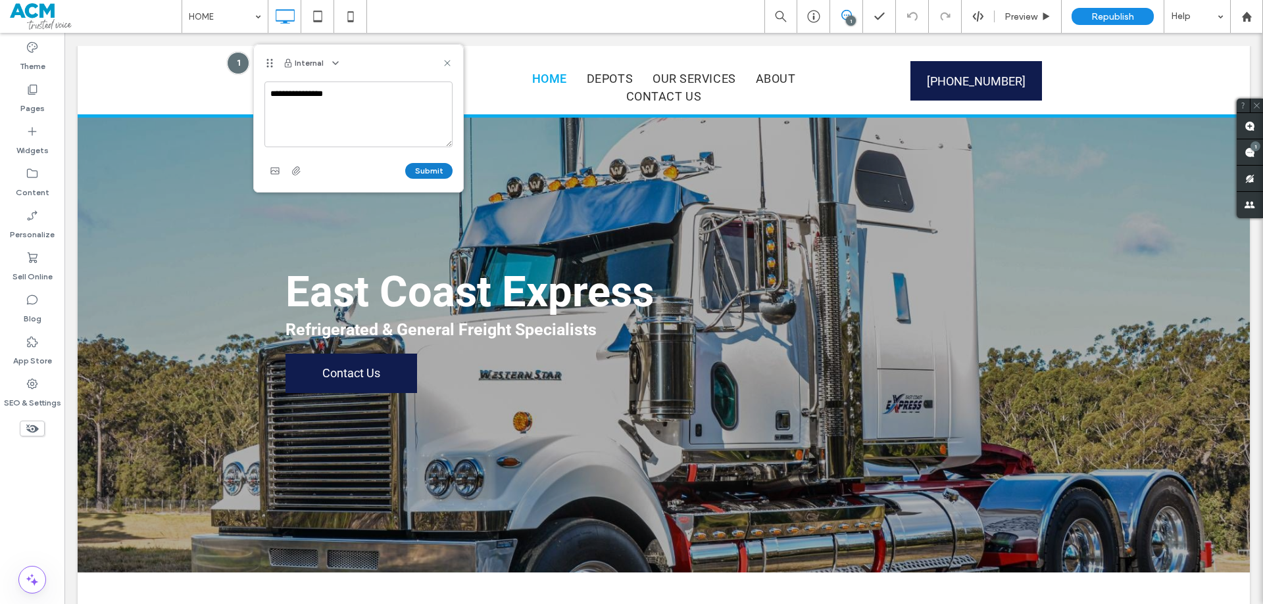
click at [422, 174] on button "Submit" at bounding box center [428, 171] width 47 height 16
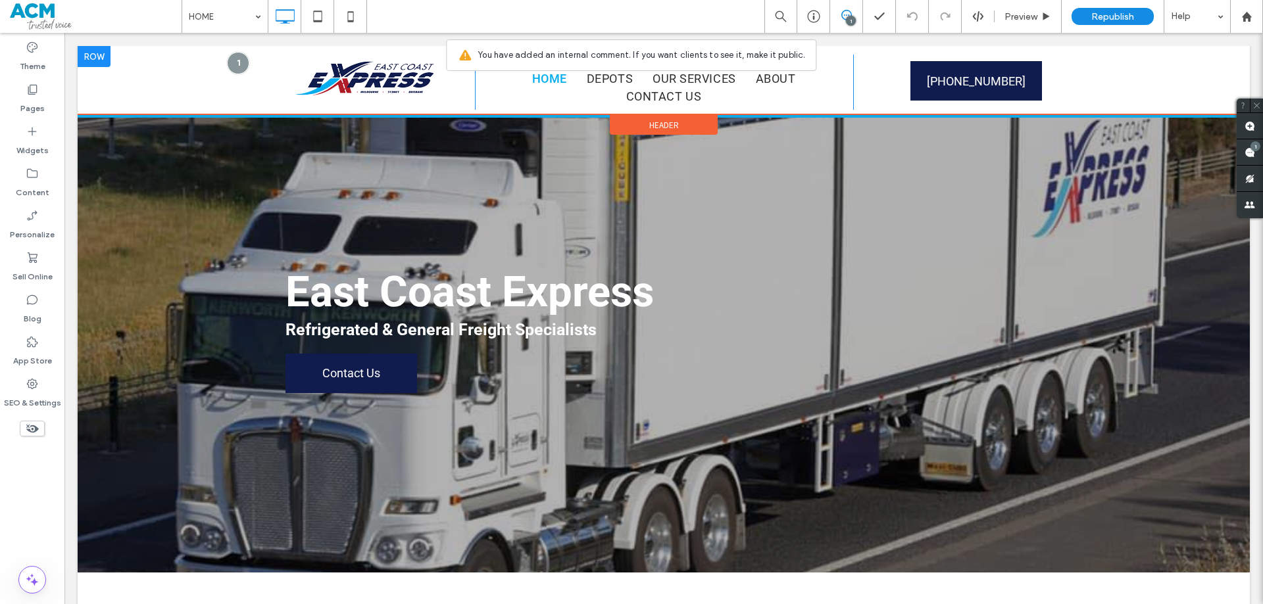
click at [569, 52] on div "Click To Paste HOME DEPOTS OUR SERVICES ABOUT CONTACT US Click To Paste (02) 64…" at bounding box center [664, 80] width 1172 height 68
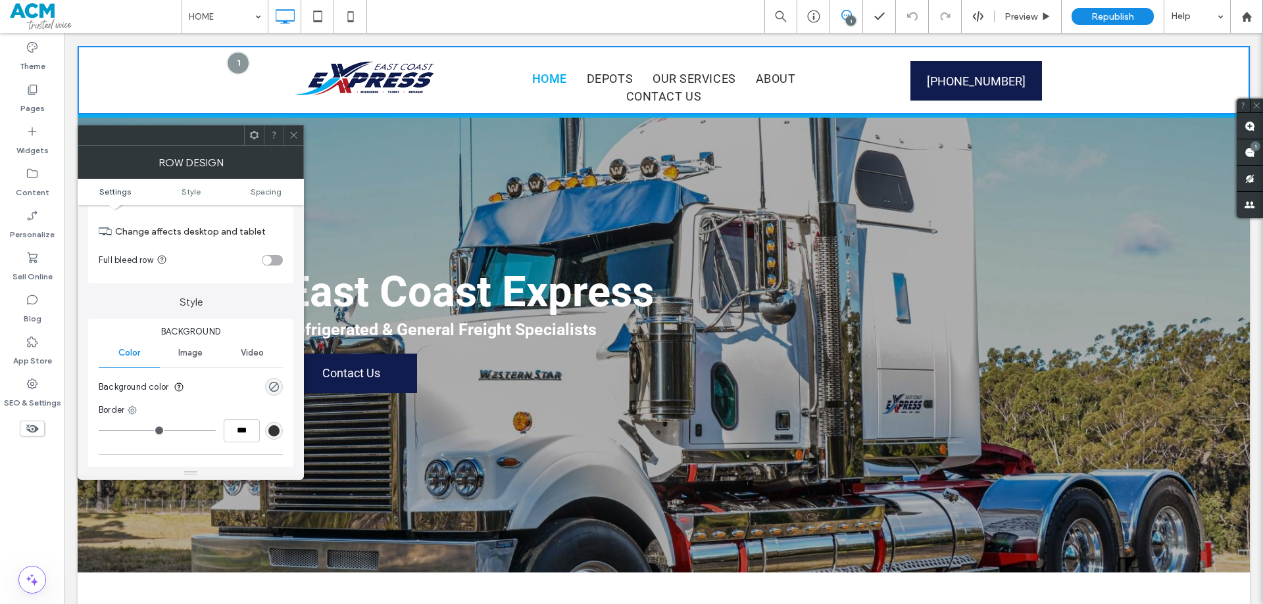
scroll to position [66, 0]
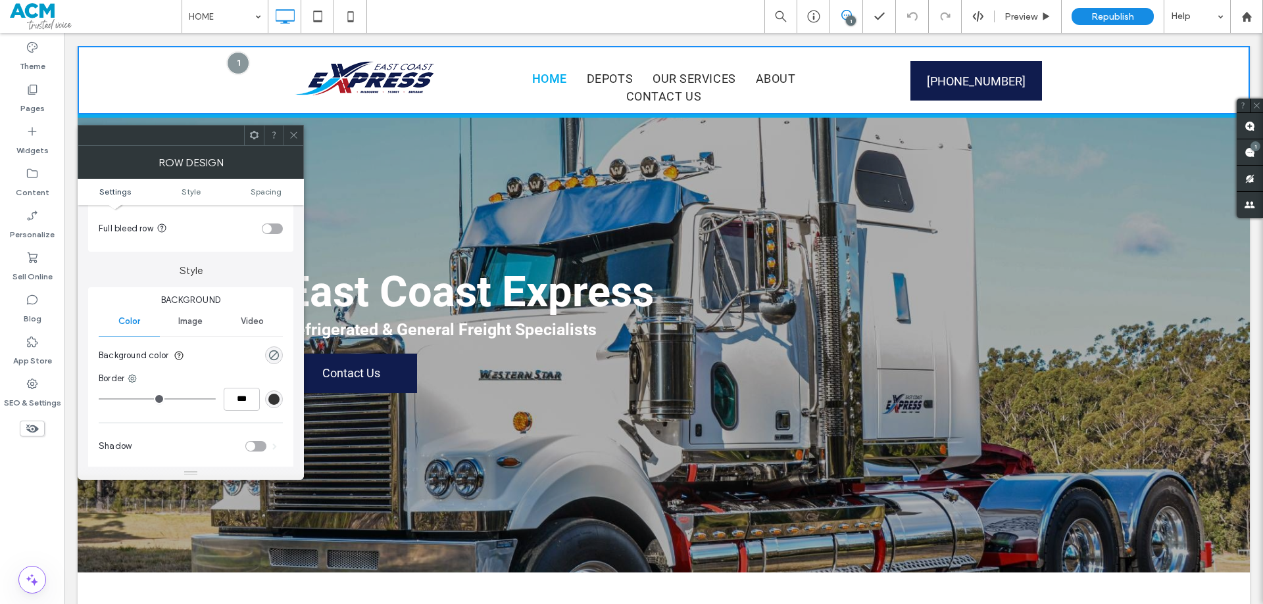
drag, startPoint x: 295, startPoint y: 133, endPoint x: 429, endPoint y: 197, distance: 148.6
click at [295, 133] on icon at bounding box center [294, 135] width 10 height 10
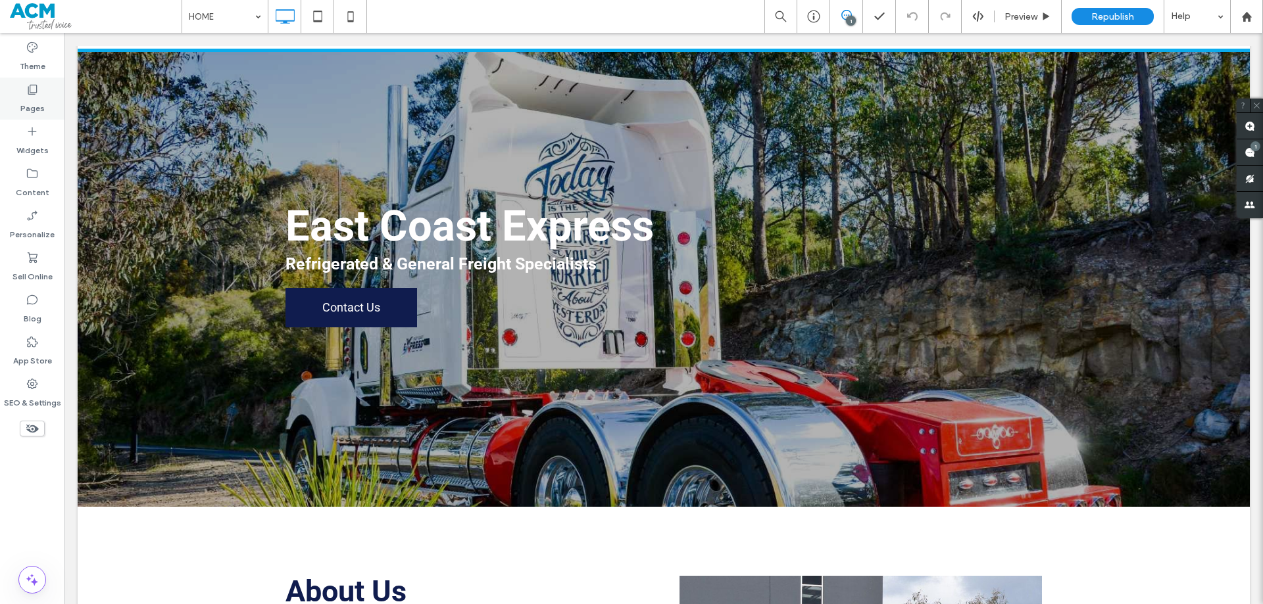
click at [37, 89] on icon at bounding box center [32, 89] width 13 height 13
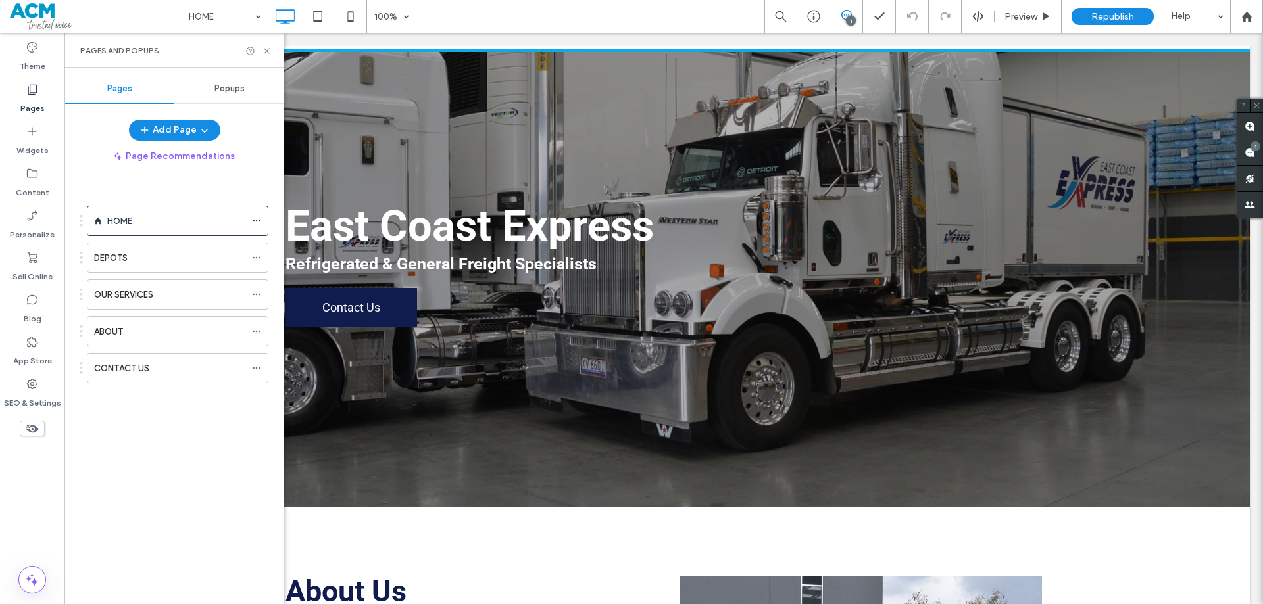
click at [243, 95] on div "Popups" at bounding box center [229, 88] width 110 height 29
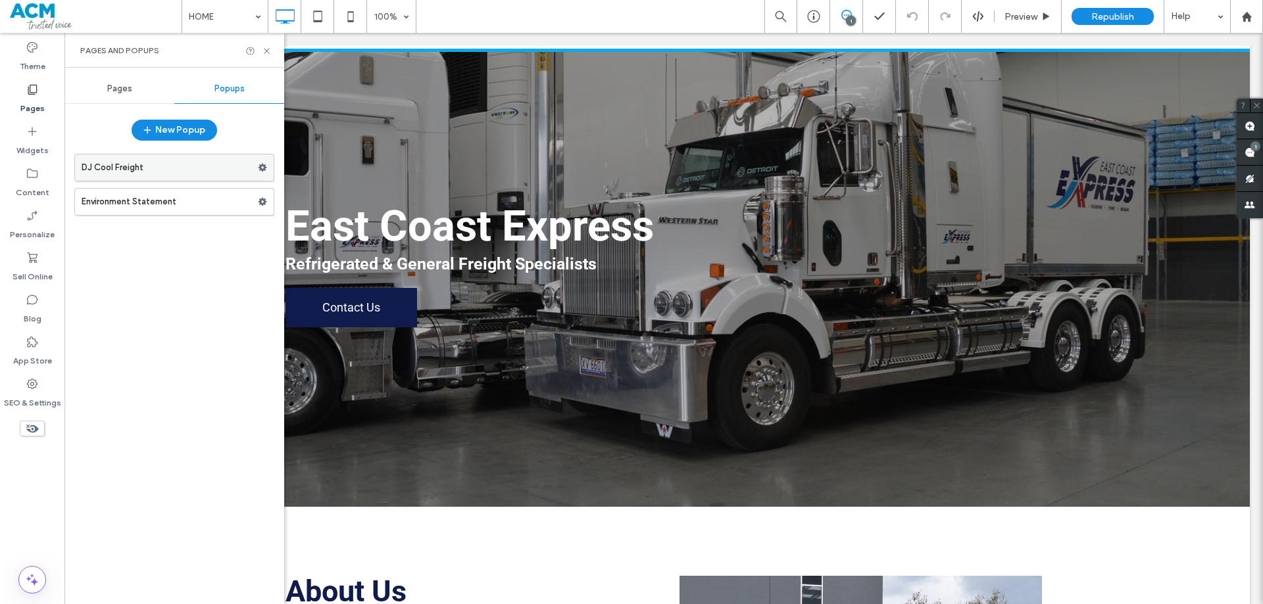
click at [184, 172] on label "DJ Cool Freight" at bounding box center [170, 168] width 176 height 26
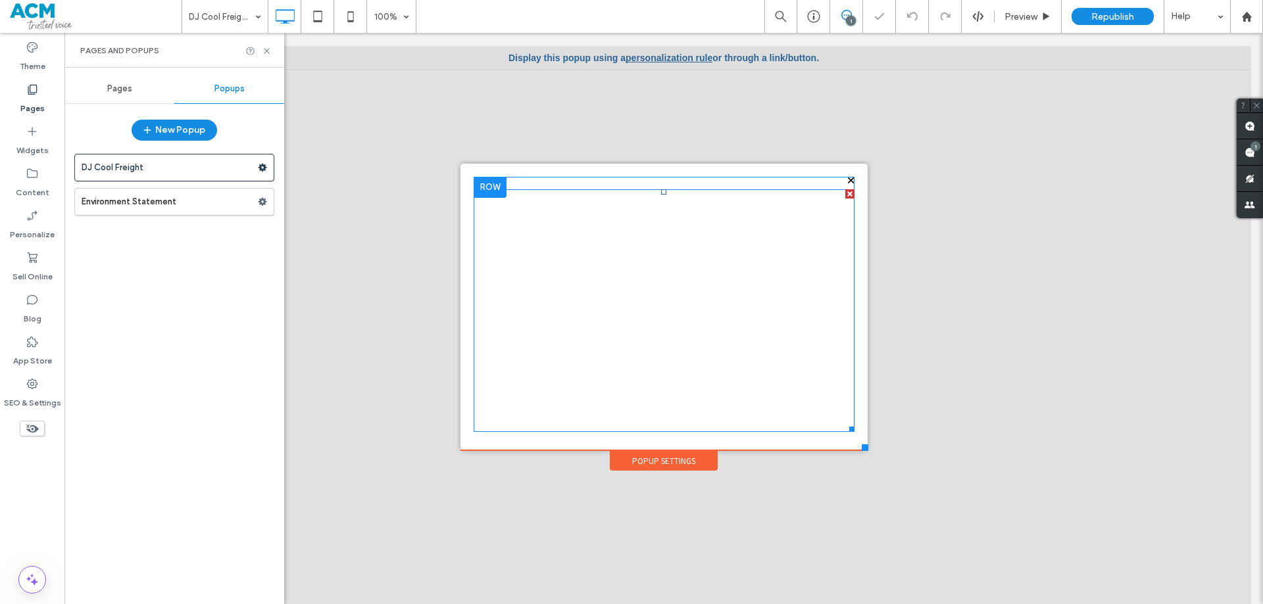
click at [625, 305] on span at bounding box center [664, 310] width 381 height 243
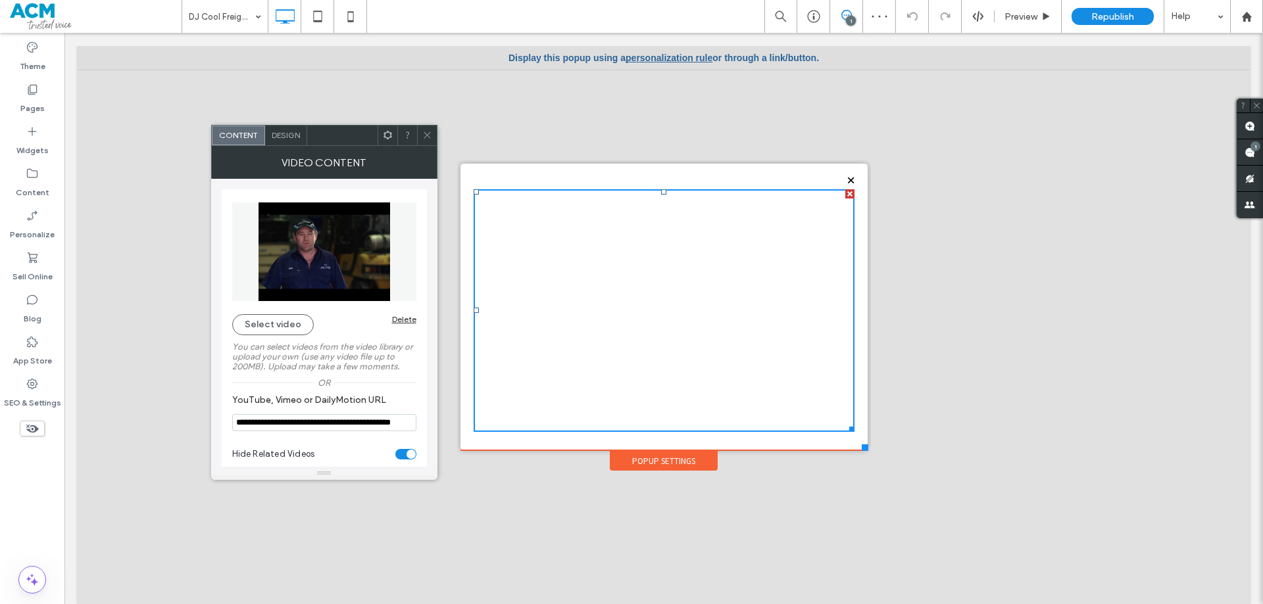
scroll to position [11, 0]
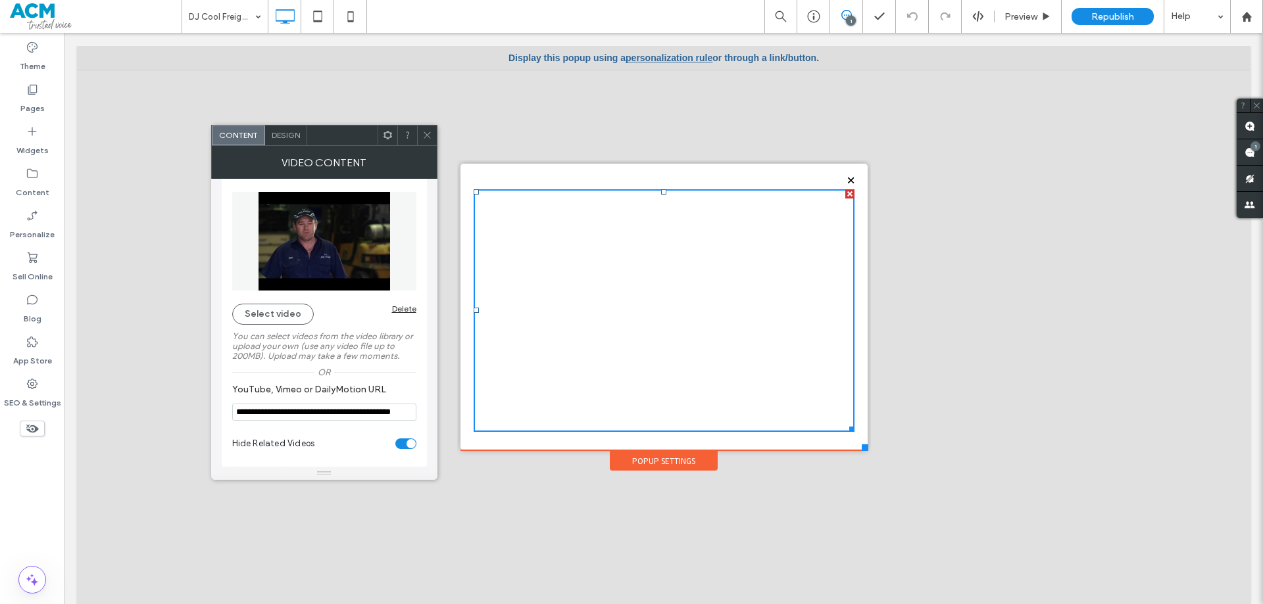
click at [335, 410] on input "**********" at bounding box center [324, 412] width 184 height 17
click at [423, 134] on icon at bounding box center [427, 135] width 10 height 10
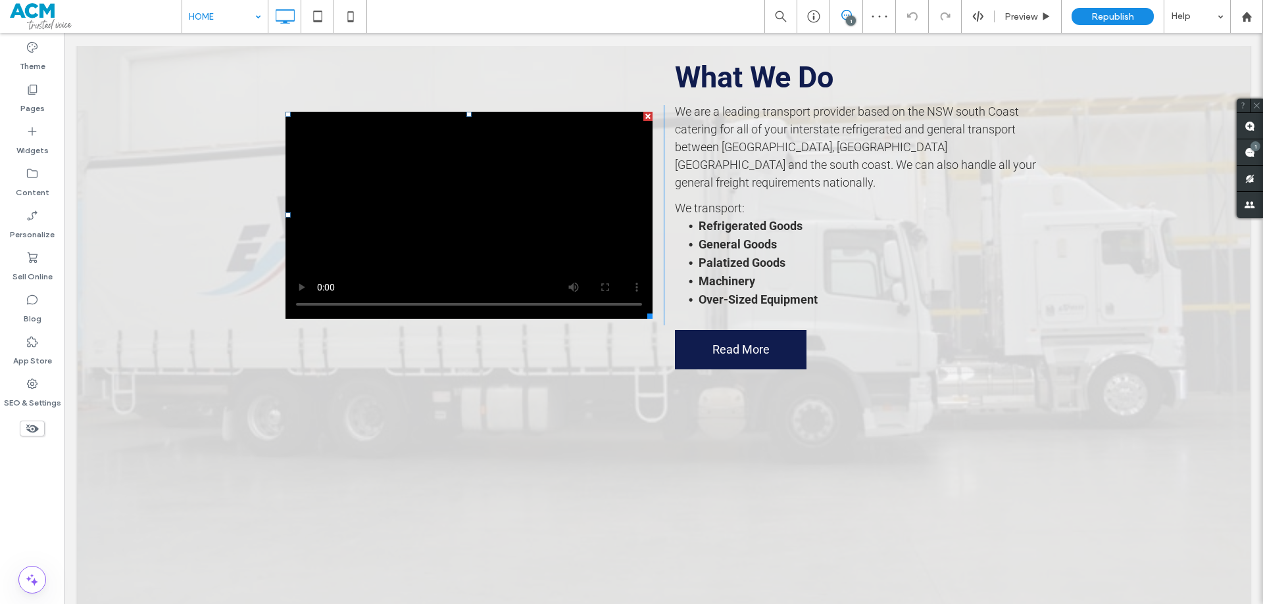
scroll to position [987, 0]
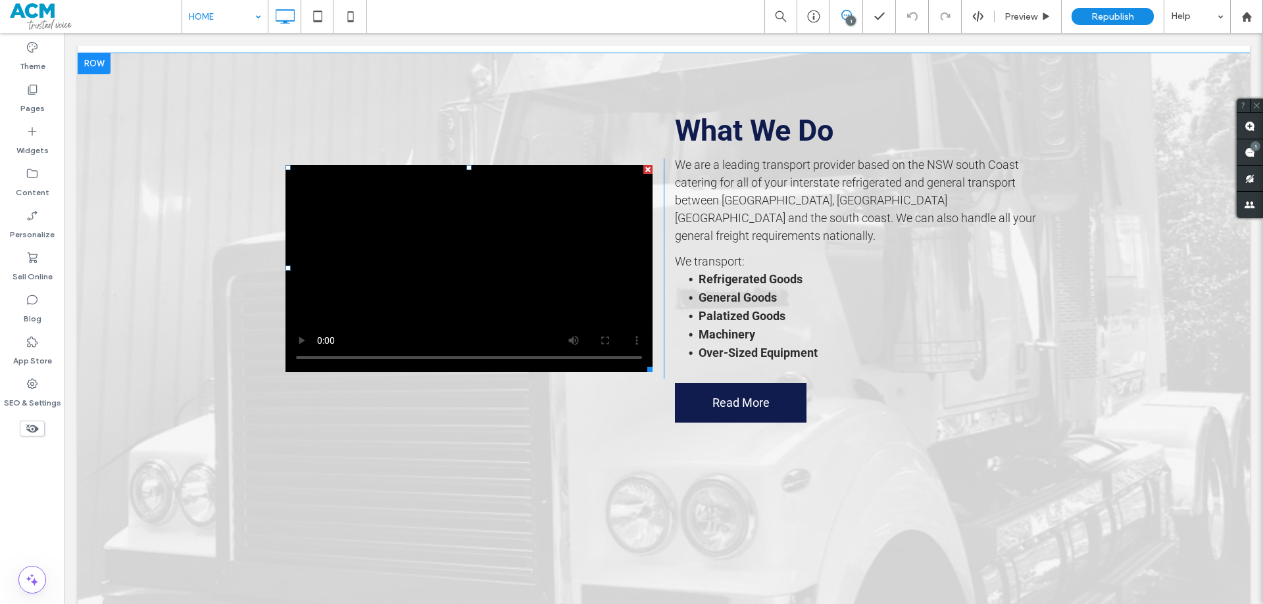
click at [415, 261] on span at bounding box center [468, 268] width 367 height 207
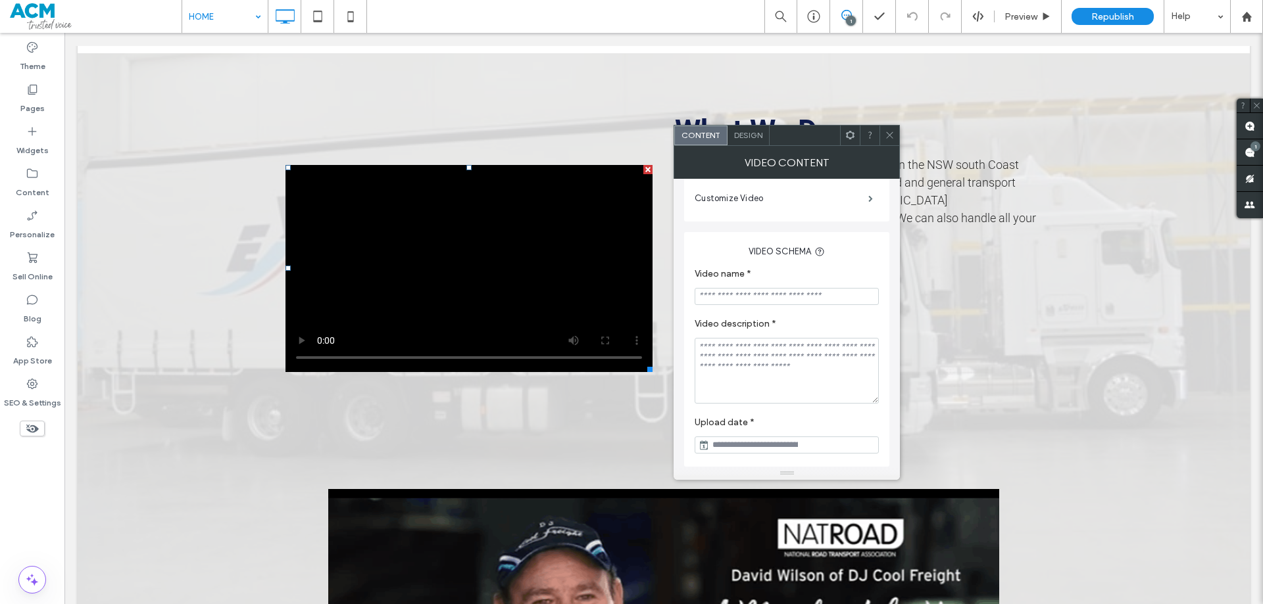
scroll to position [258, 0]
click at [891, 137] on use at bounding box center [890, 135] width 7 height 7
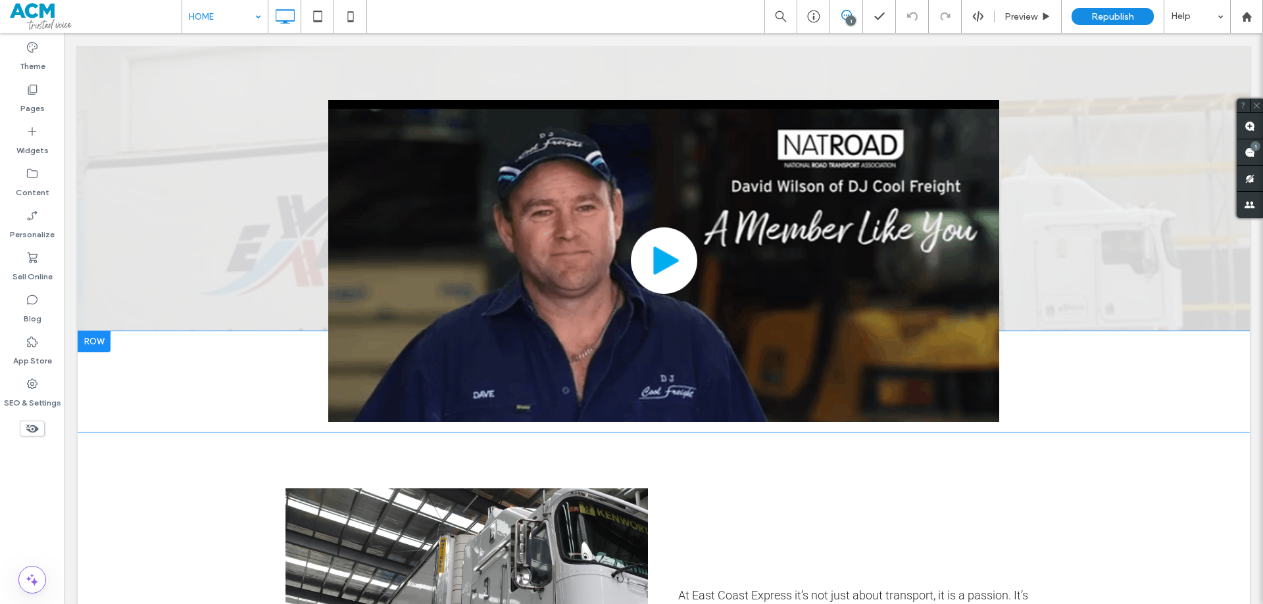
scroll to position [1381, 0]
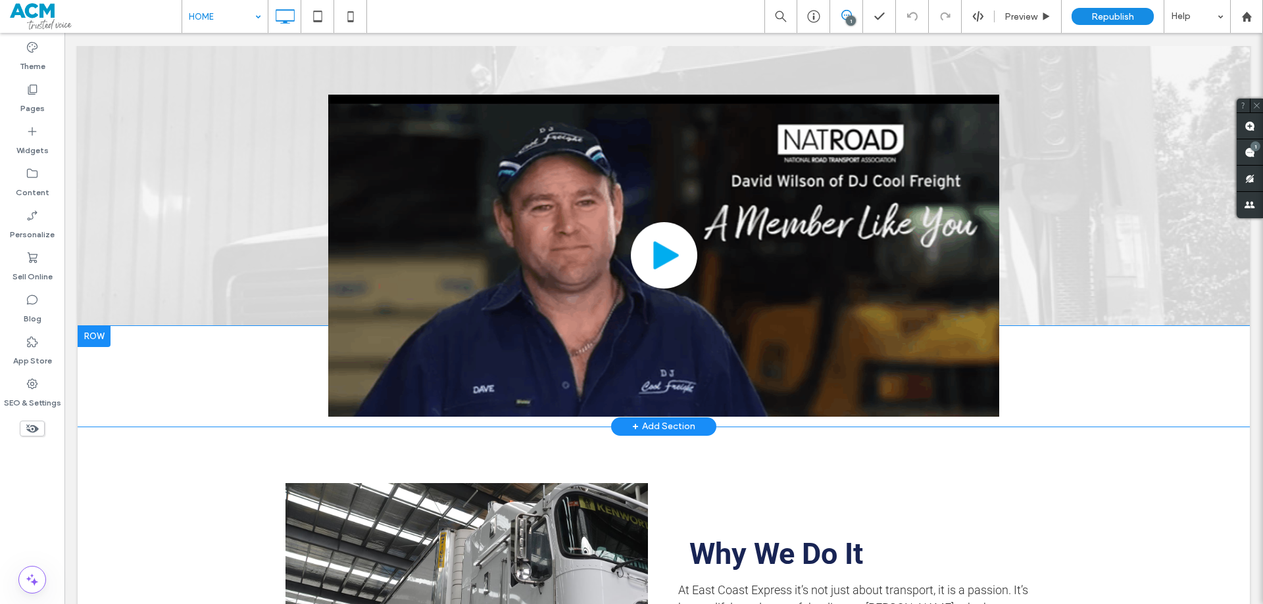
click at [562, 207] on div "Click To Paste" at bounding box center [663, 256] width 671 height 322
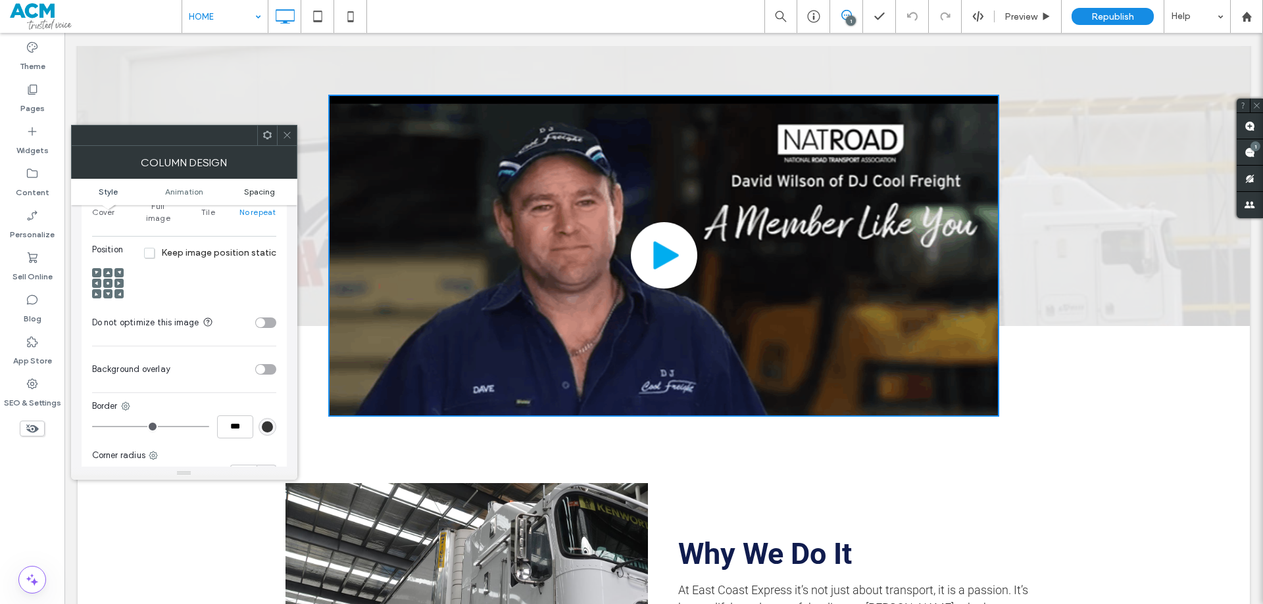
scroll to position [329, 0]
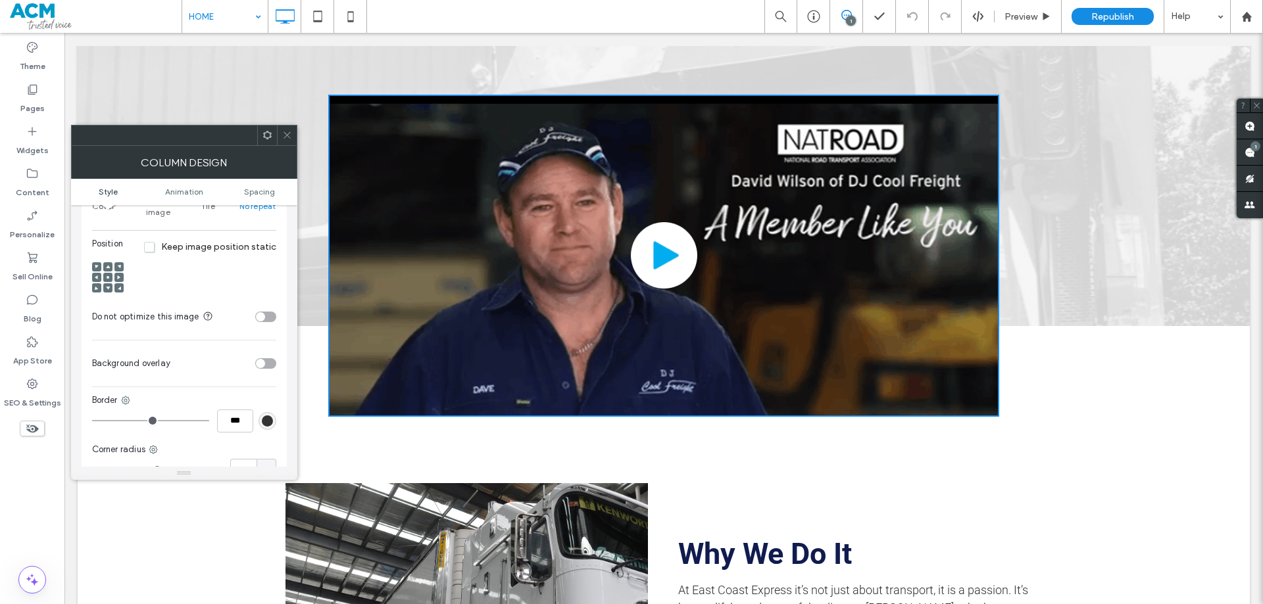
click at [290, 134] on icon at bounding box center [287, 135] width 10 height 10
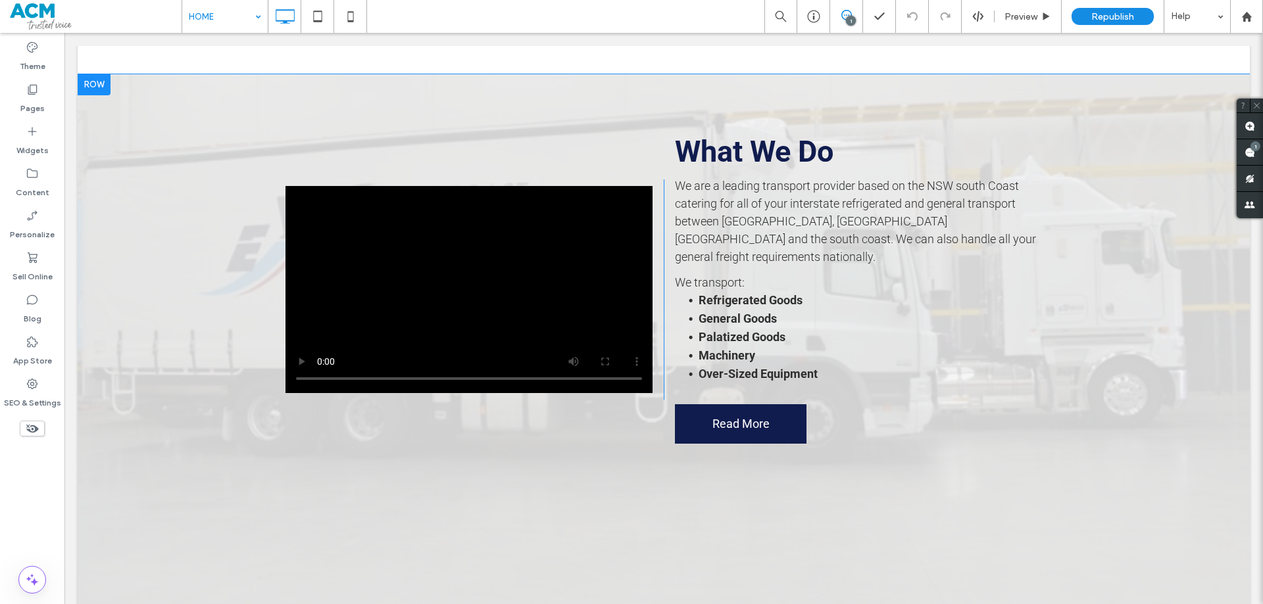
scroll to position [900, 0]
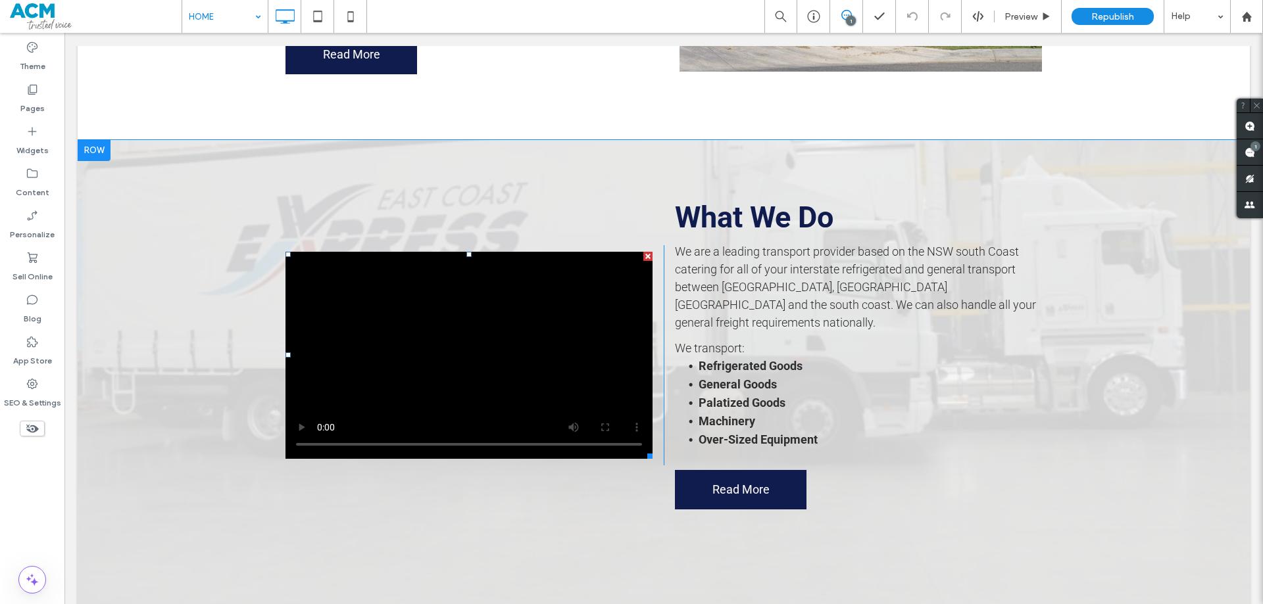
click at [432, 312] on span at bounding box center [468, 355] width 367 height 207
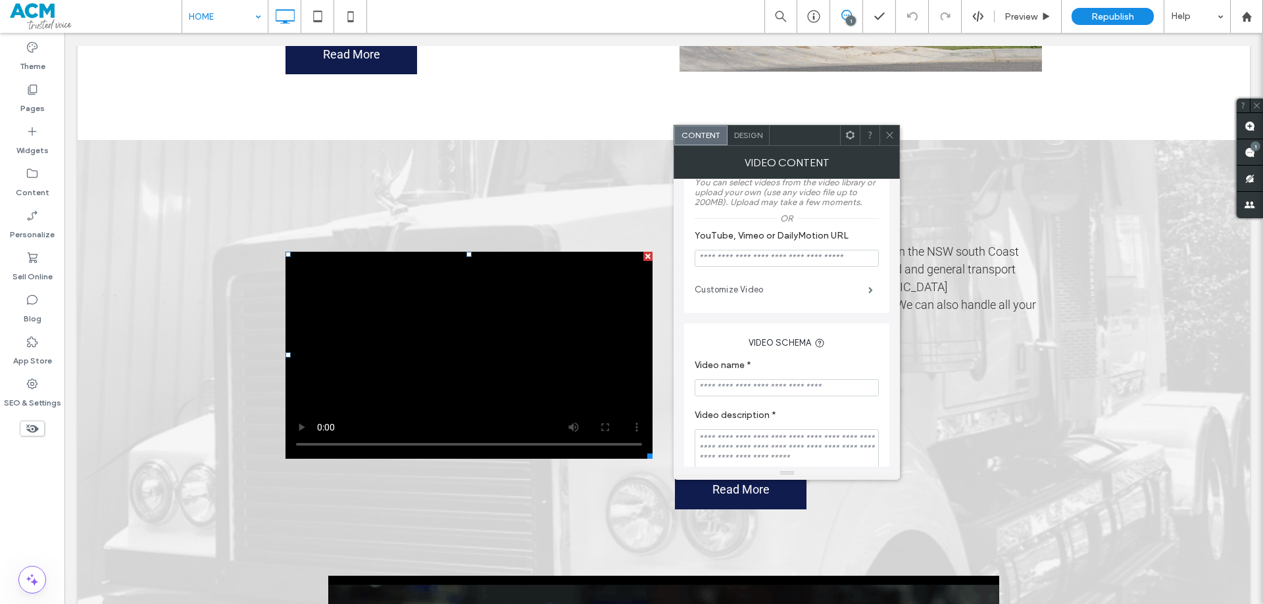
scroll to position [132, 0]
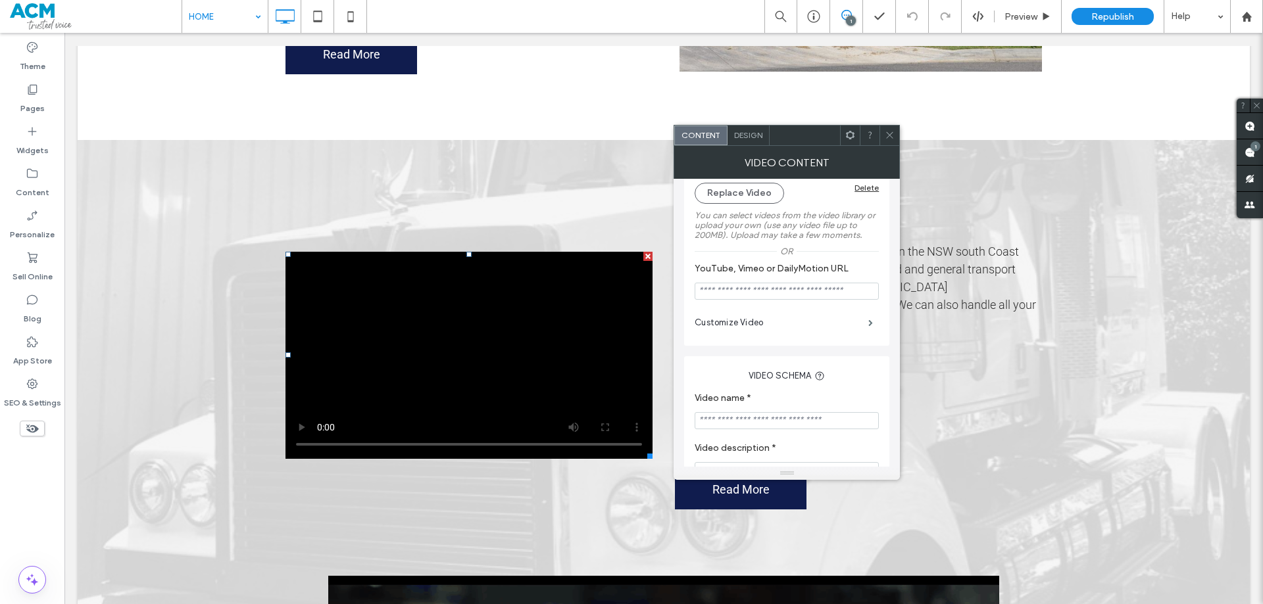
click at [887, 141] on span at bounding box center [890, 136] width 10 height 20
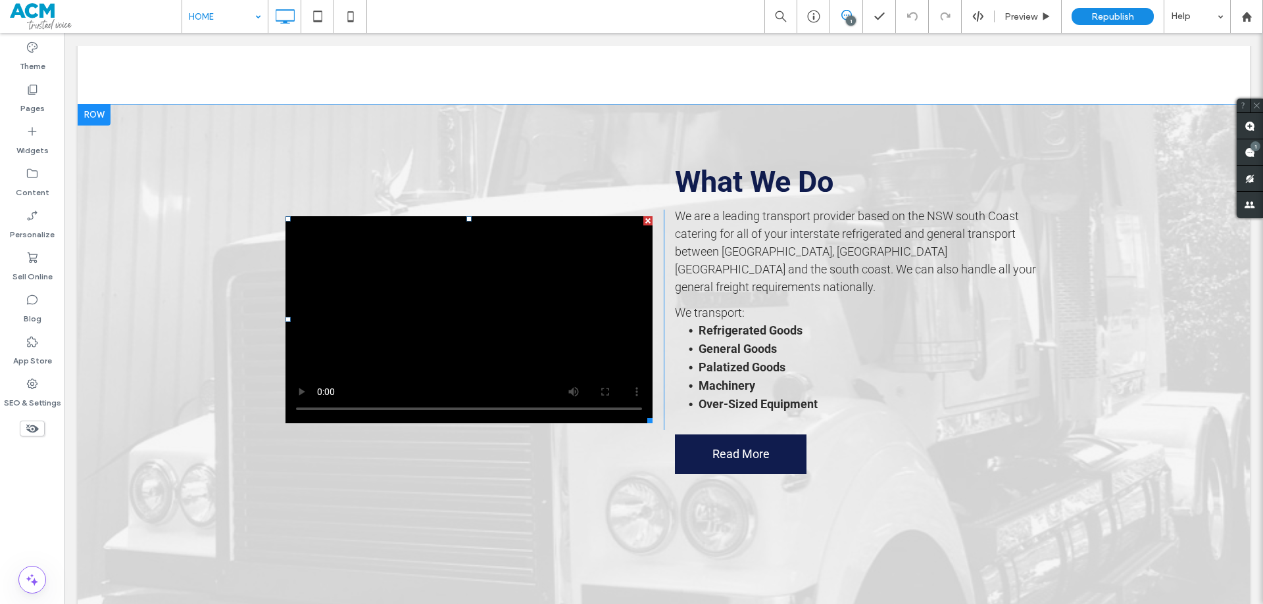
scroll to position [966, 0]
